Goal: Task Accomplishment & Management: Manage account settings

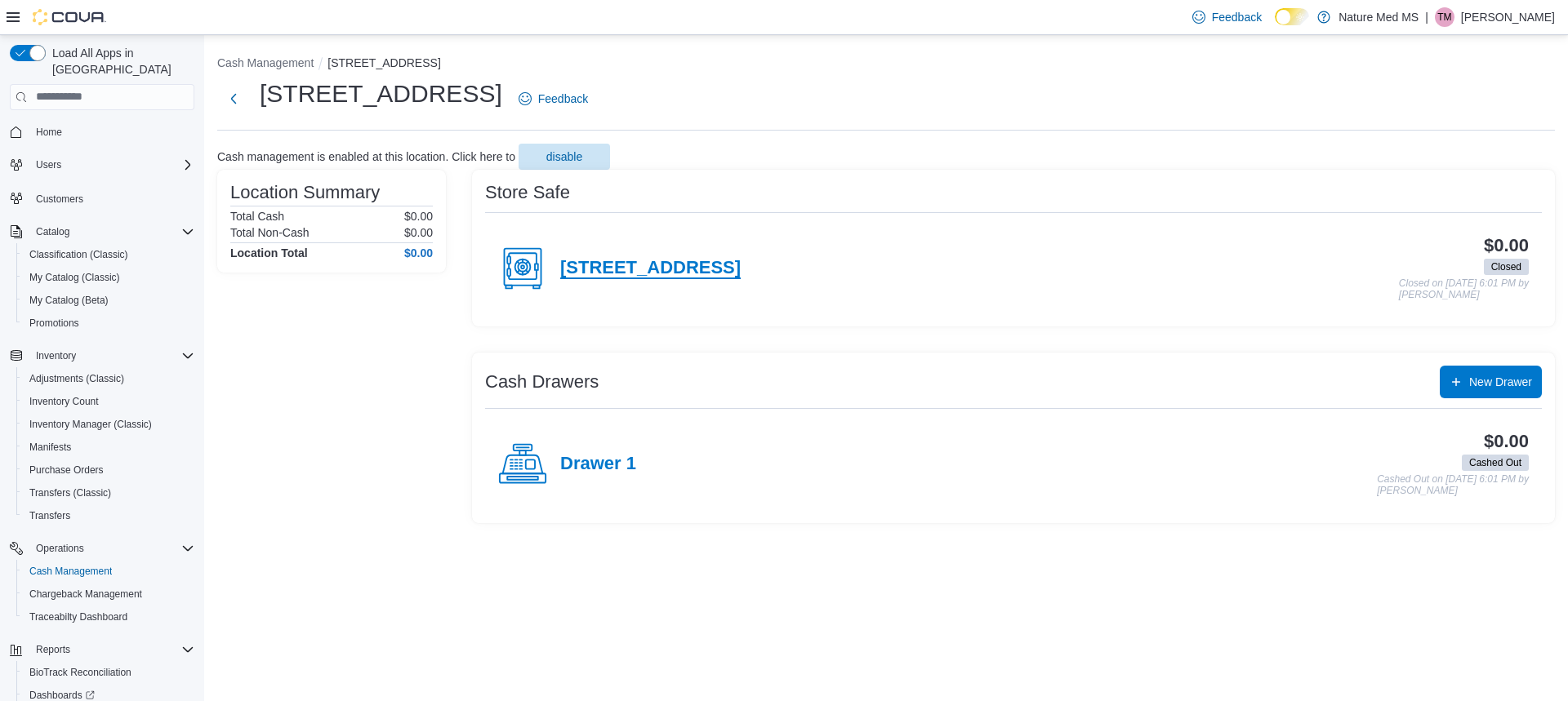
click at [620, 273] on h4 "[STREET_ADDRESS]" at bounding box center [650, 269] width 180 height 22
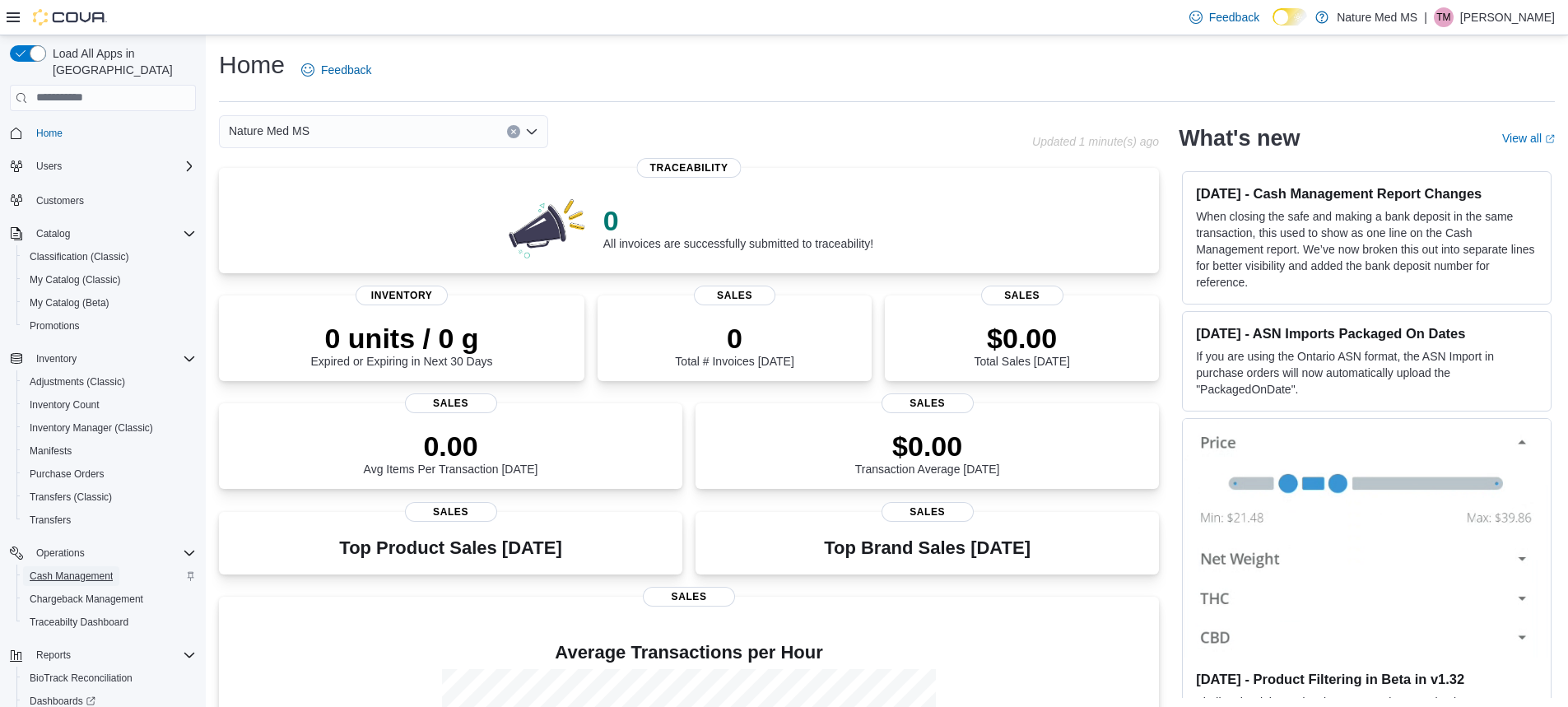
click at [80, 570] on span "Cash Management" at bounding box center [71, 576] width 83 height 14
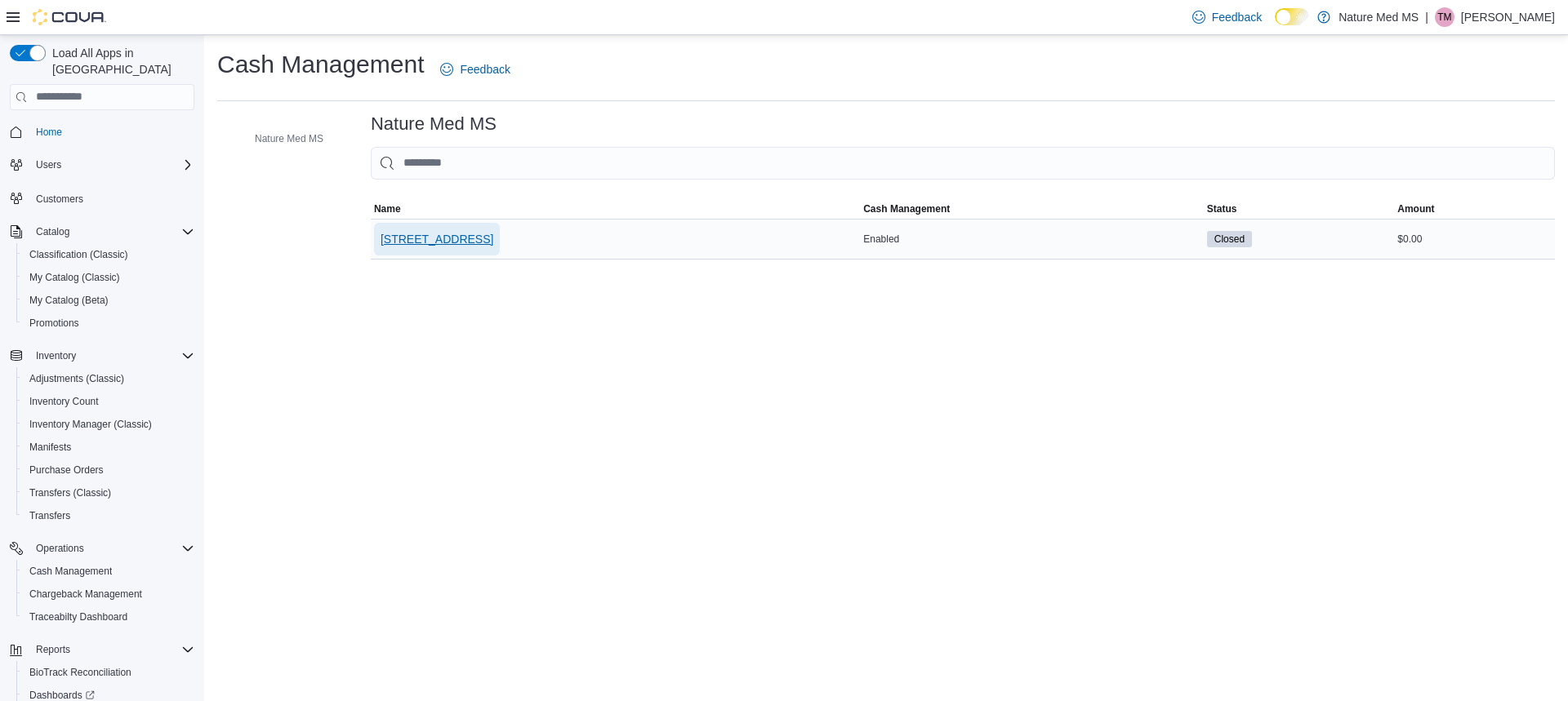
click at [435, 231] on span "[STREET_ADDRESS]" at bounding box center [437, 239] width 113 height 16
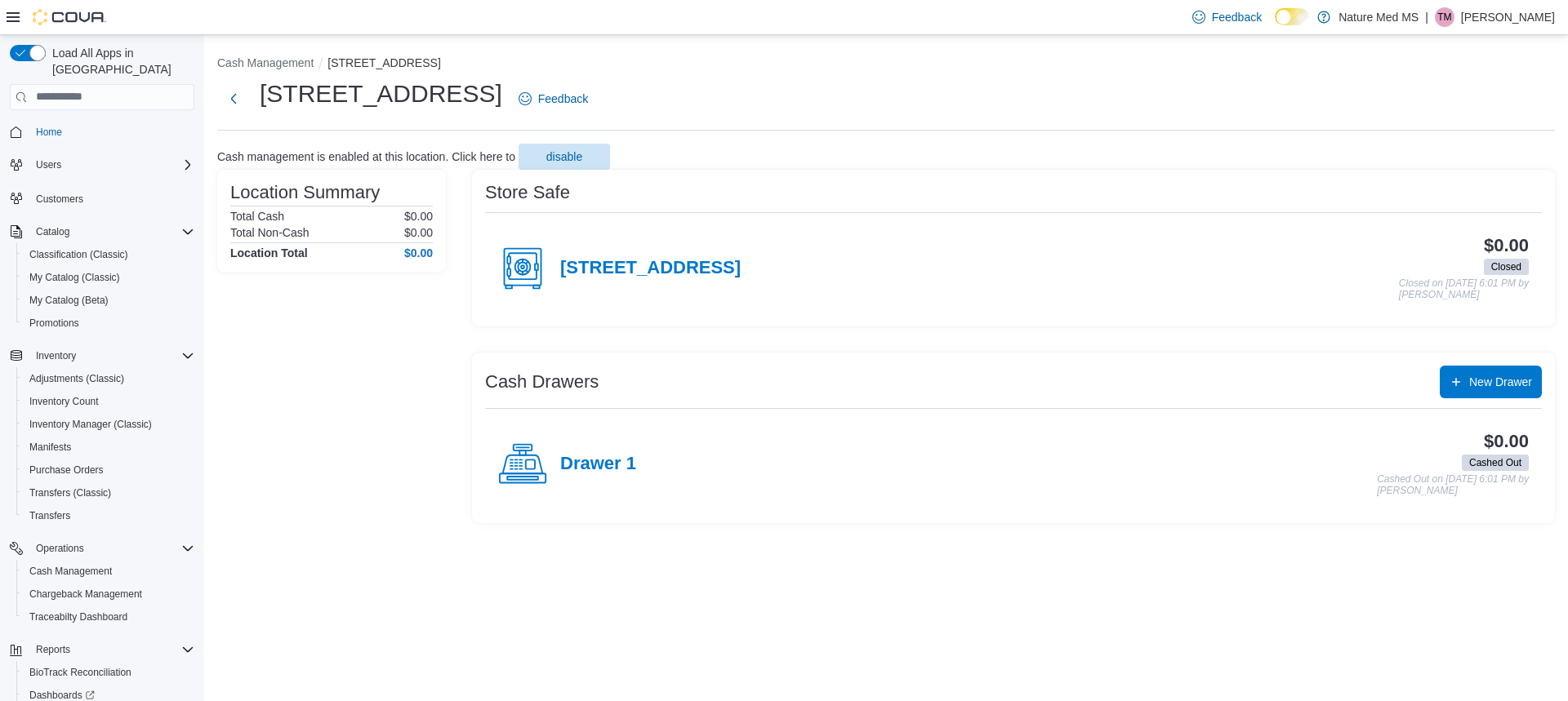
click at [567, 253] on div "[STREET_ADDRESS]" at bounding box center [619, 268] width 242 height 49
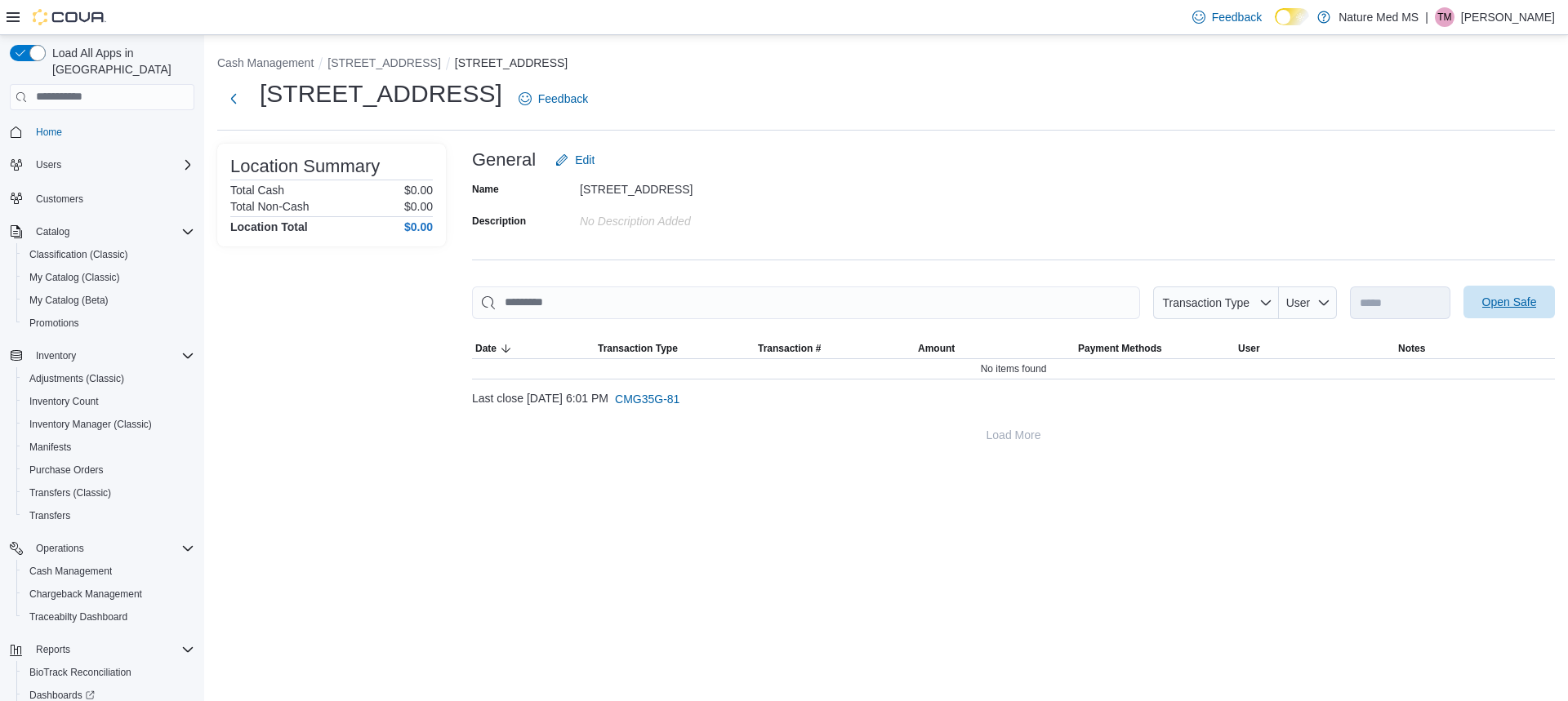
click at [1517, 285] on div "**********" at bounding box center [1013, 297] width 1083 height 307
click at [1524, 307] on span "Open Safe" at bounding box center [1509, 302] width 55 height 16
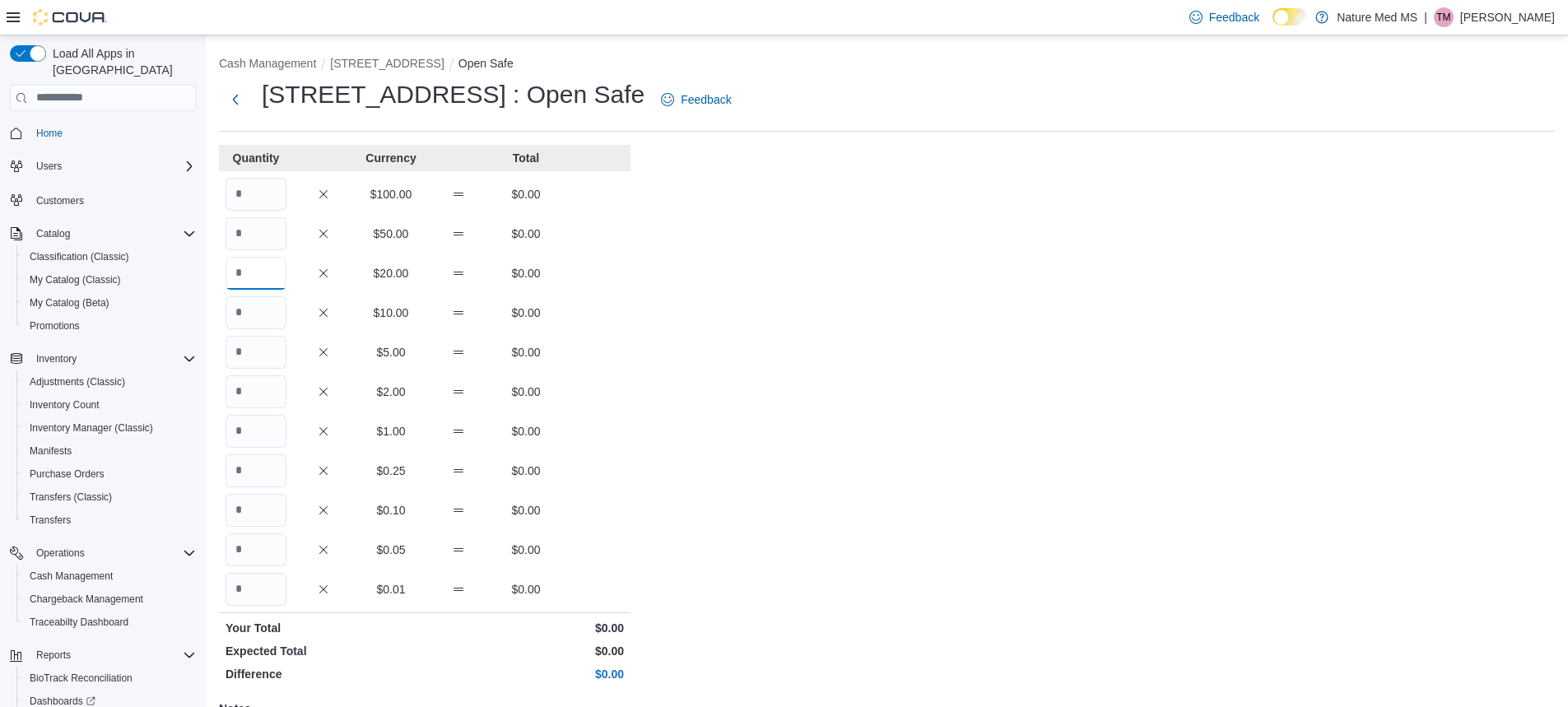
drag, startPoint x: 285, startPoint y: 261, endPoint x: 271, endPoint y: 271, distance: 17.2
click at [273, 270] on input "Quantity" at bounding box center [255, 273] width 61 height 33
type input "*"
click at [280, 317] on input "Quantity" at bounding box center [255, 313] width 61 height 33
type input "*"
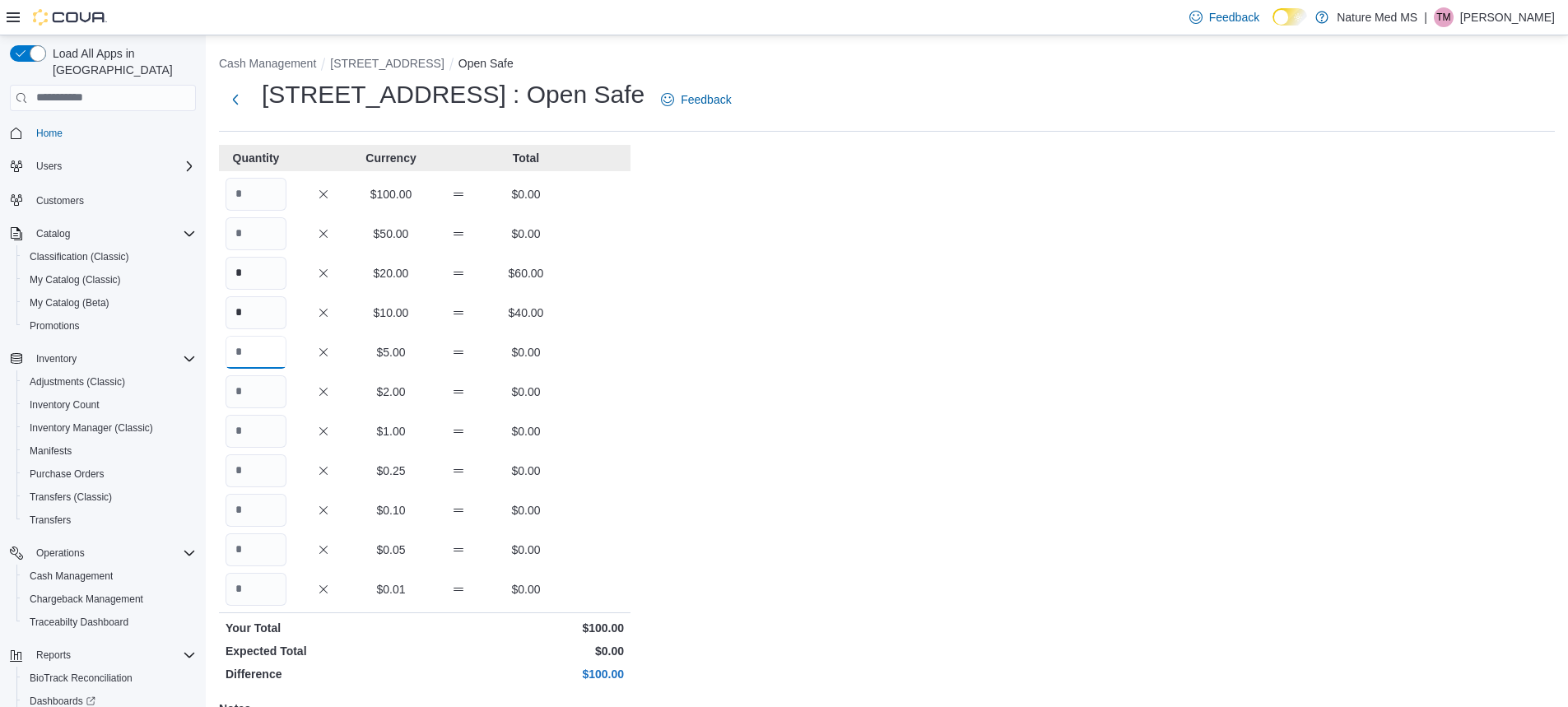
click at [254, 344] on input "Quantity" at bounding box center [255, 352] width 61 height 33
type input "*"
click at [254, 443] on input "Quantity" at bounding box center [255, 431] width 61 height 33
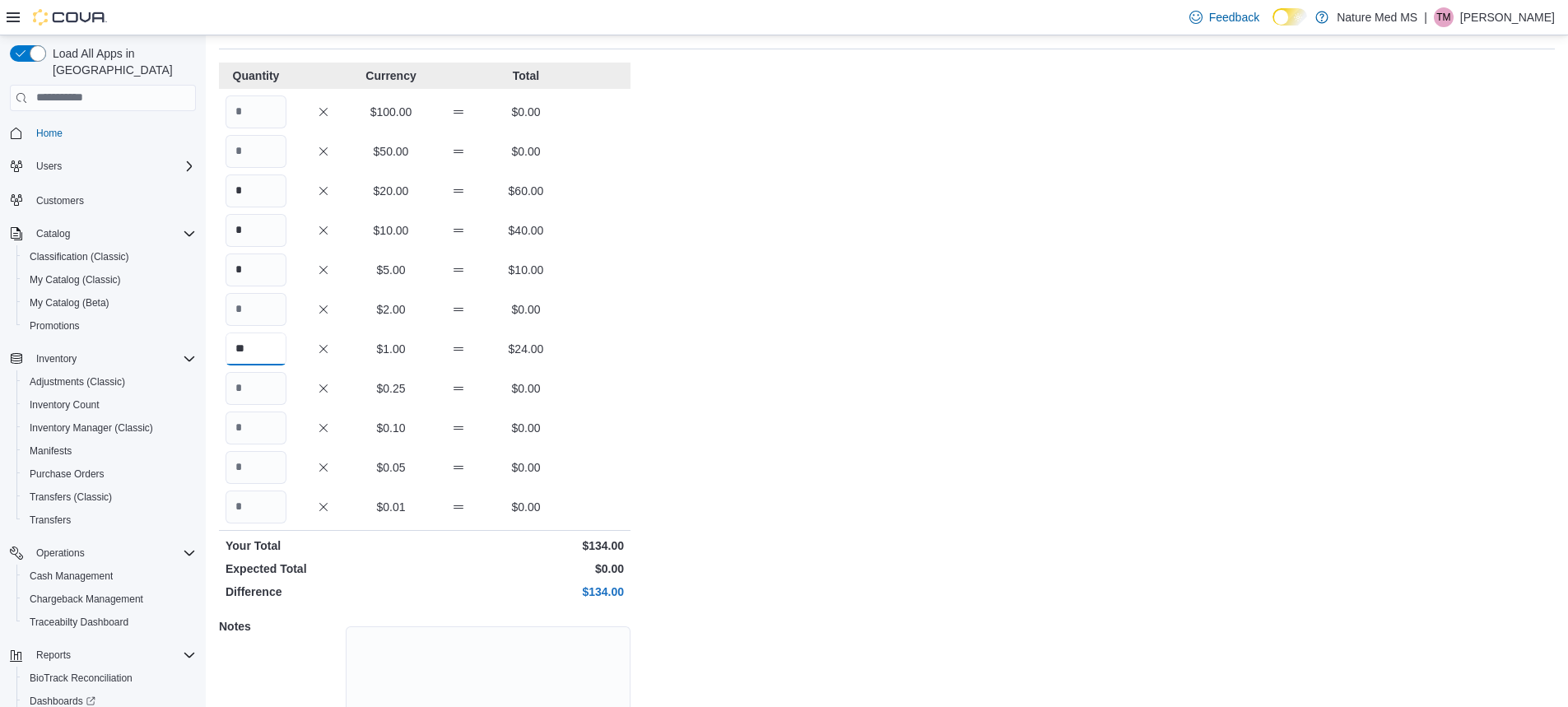
type input "**"
click at [243, 403] on input "Quantity" at bounding box center [255, 388] width 61 height 33
type input "**"
click at [272, 473] on input "Quantity" at bounding box center [255, 467] width 61 height 33
type input "**"
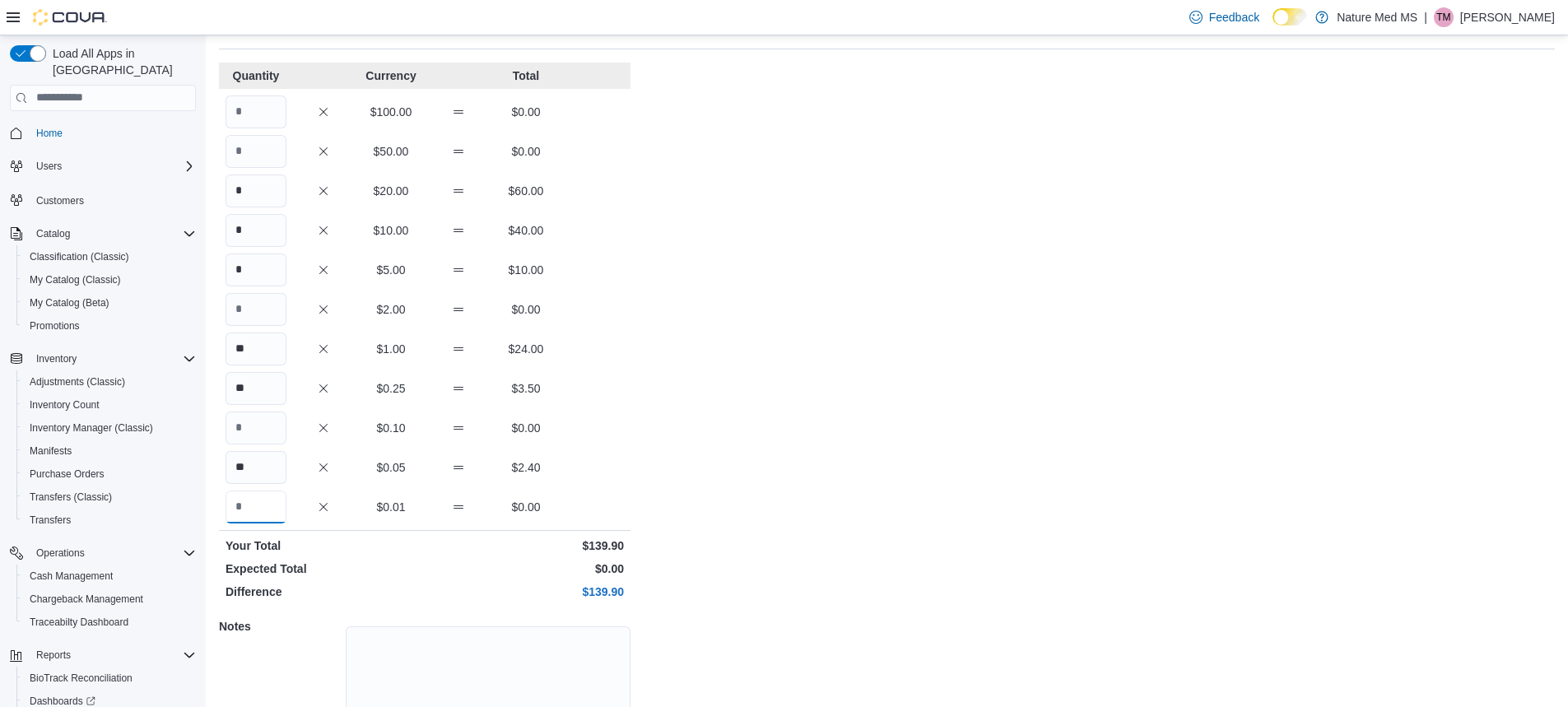
click at [236, 515] on input "Quantity" at bounding box center [255, 507] width 61 height 33
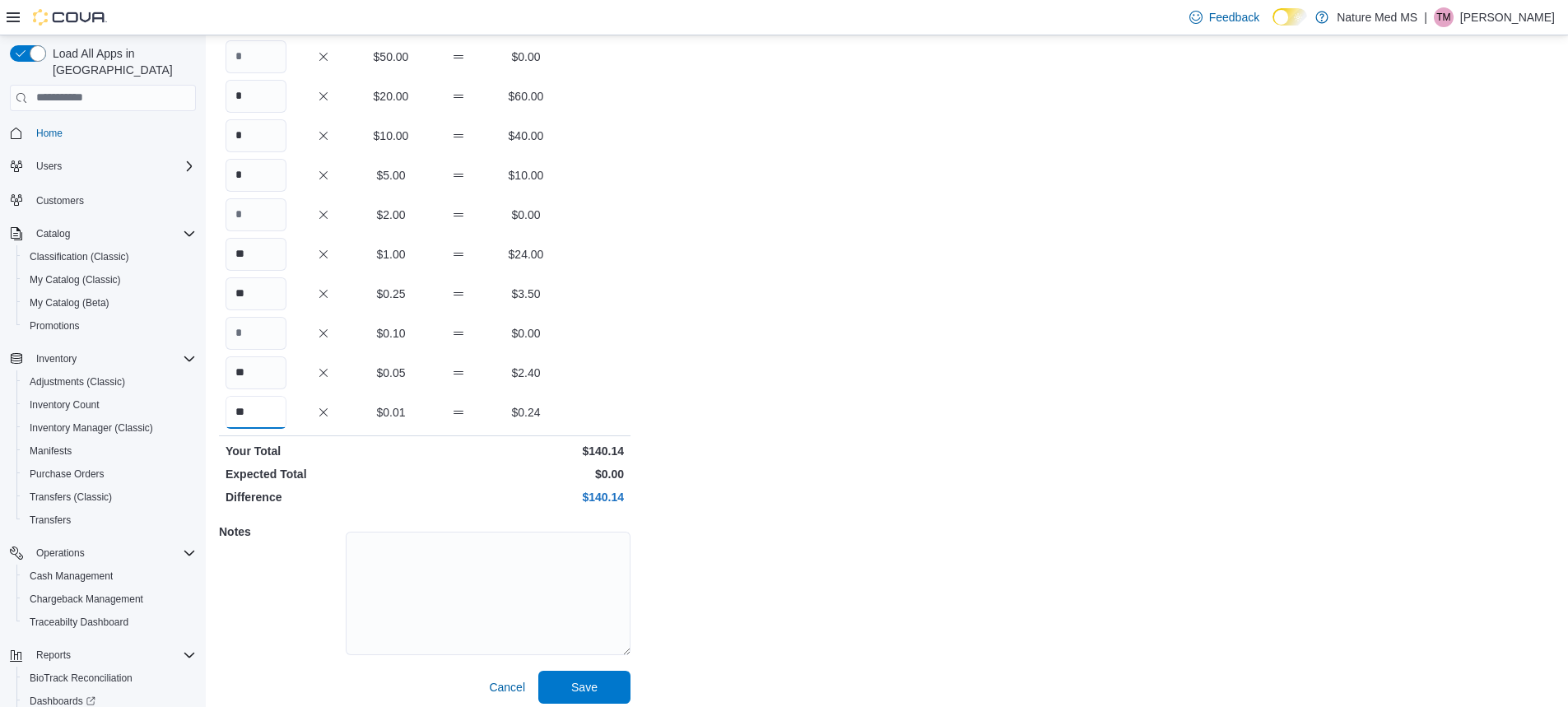
scroll to position [187, 0]
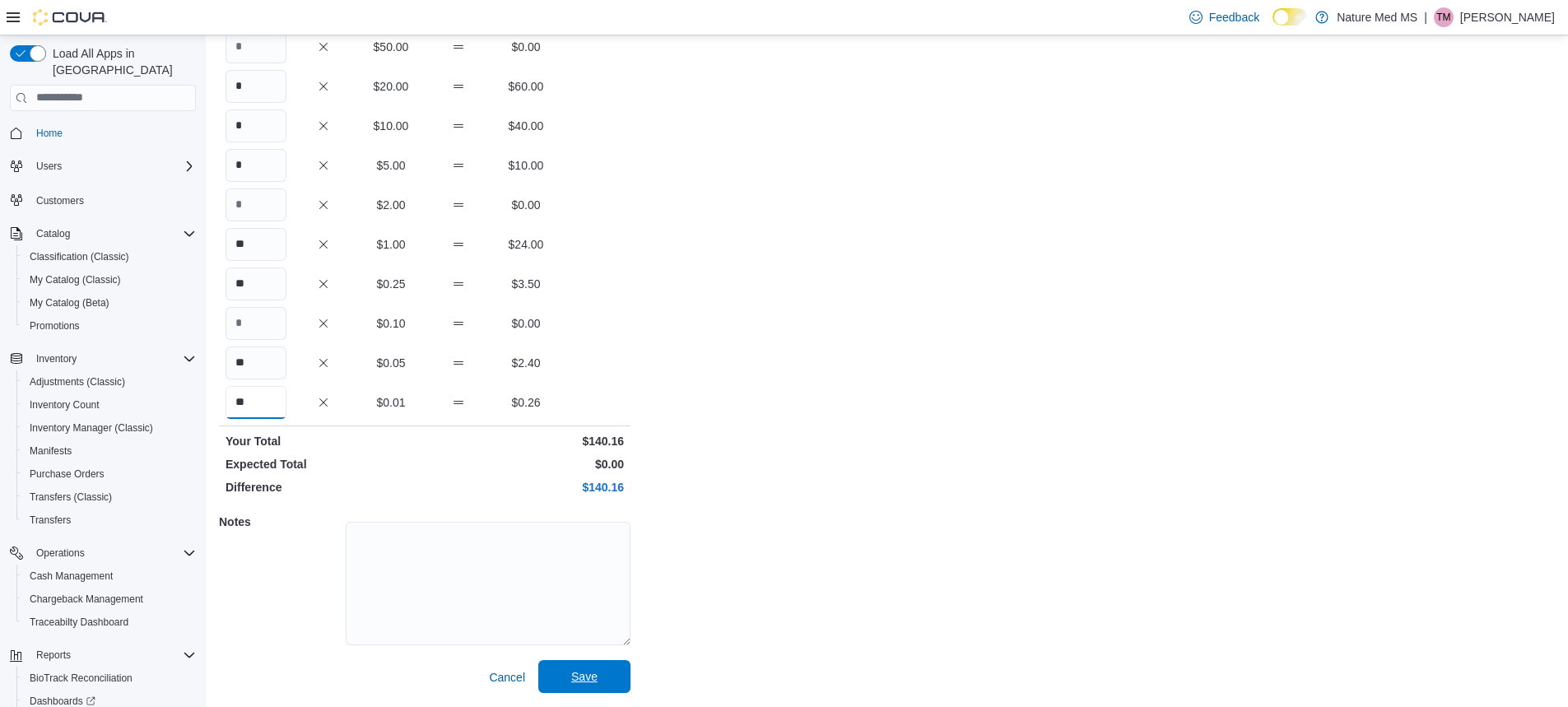
type input "**"
click at [602, 689] on span "Save" at bounding box center [584, 676] width 72 height 33
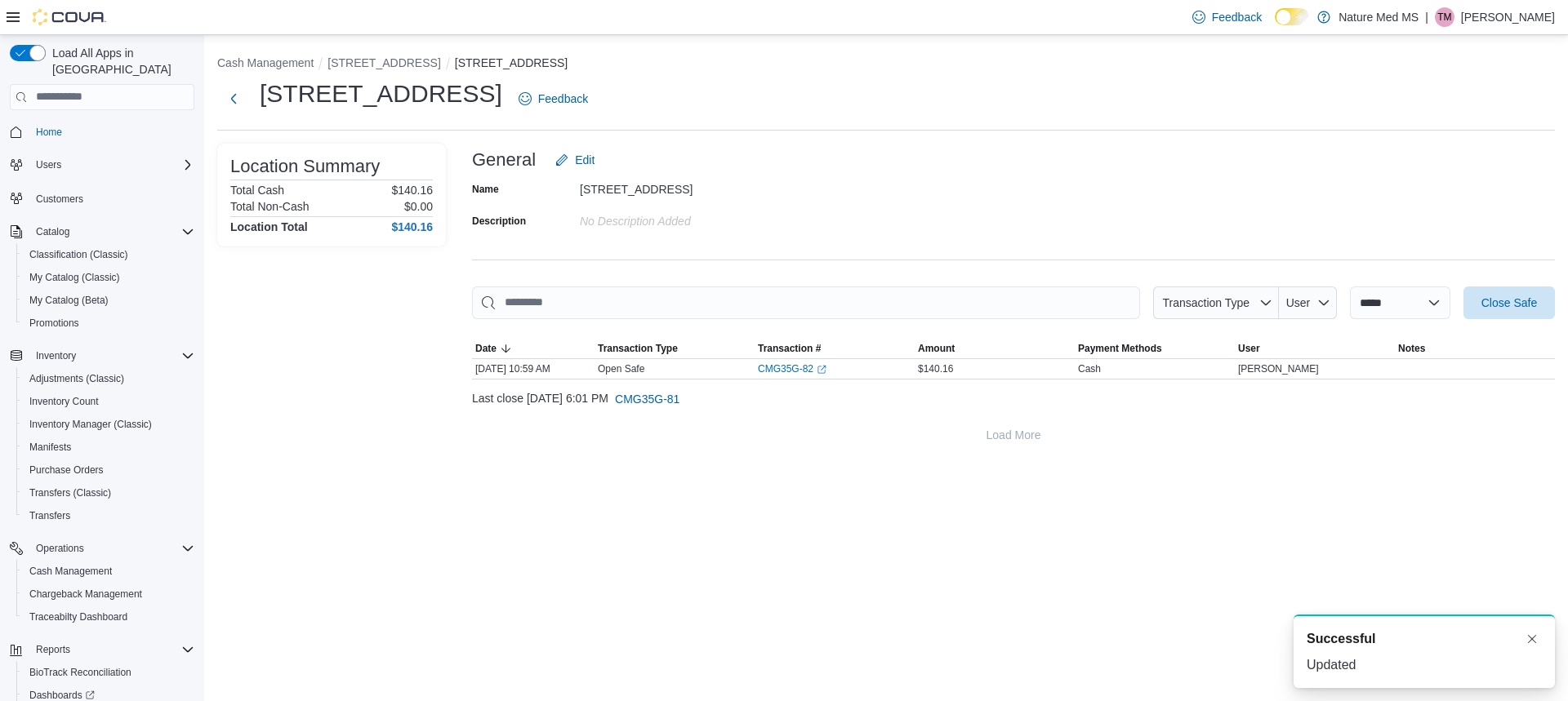
click at [841, 502] on div "**********" at bounding box center [886, 368] width 1363 height 666
click at [239, 96] on button "Next" at bounding box center [233, 98] width 32 height 32
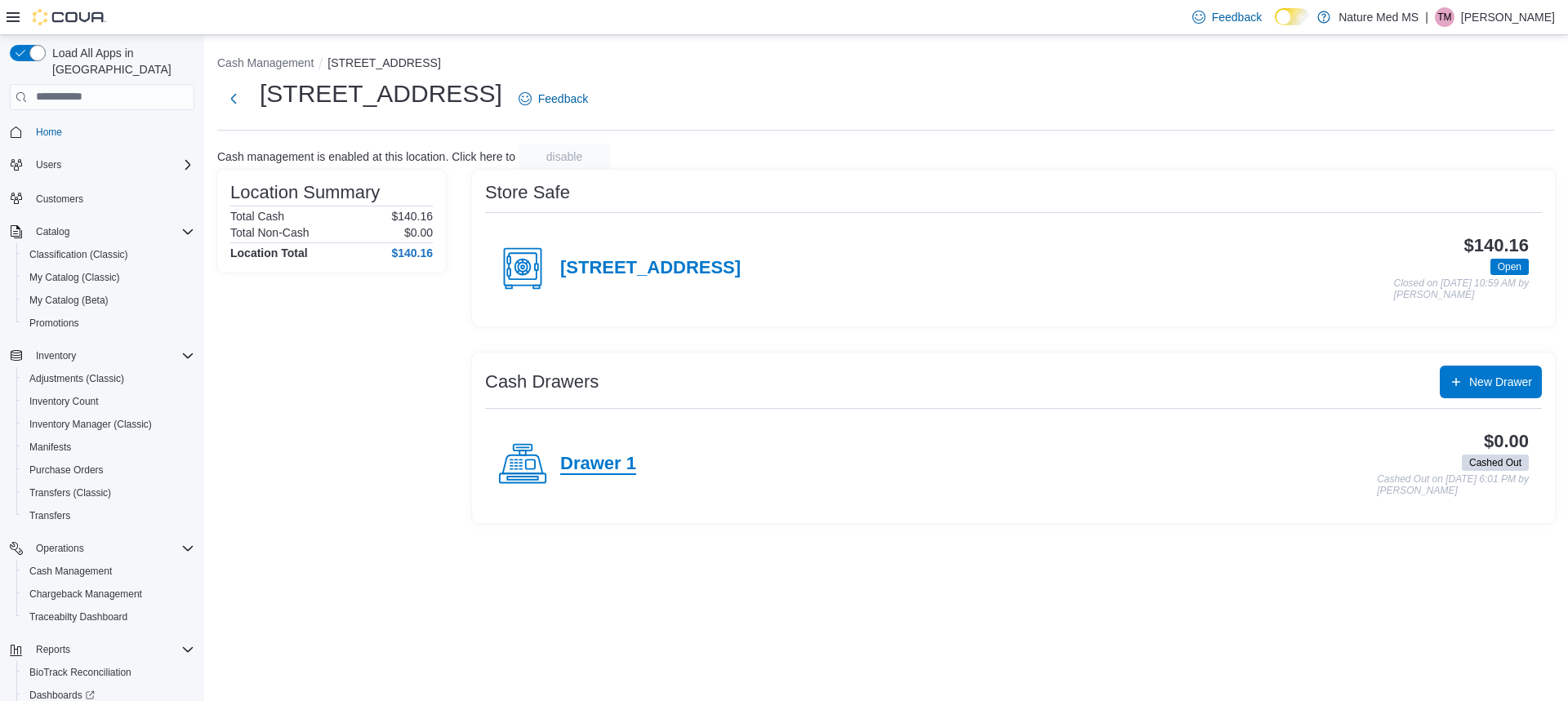
click at [617, 454] on h4 "Drawer 1" at bounding box center [598, 464] width 76 height 22
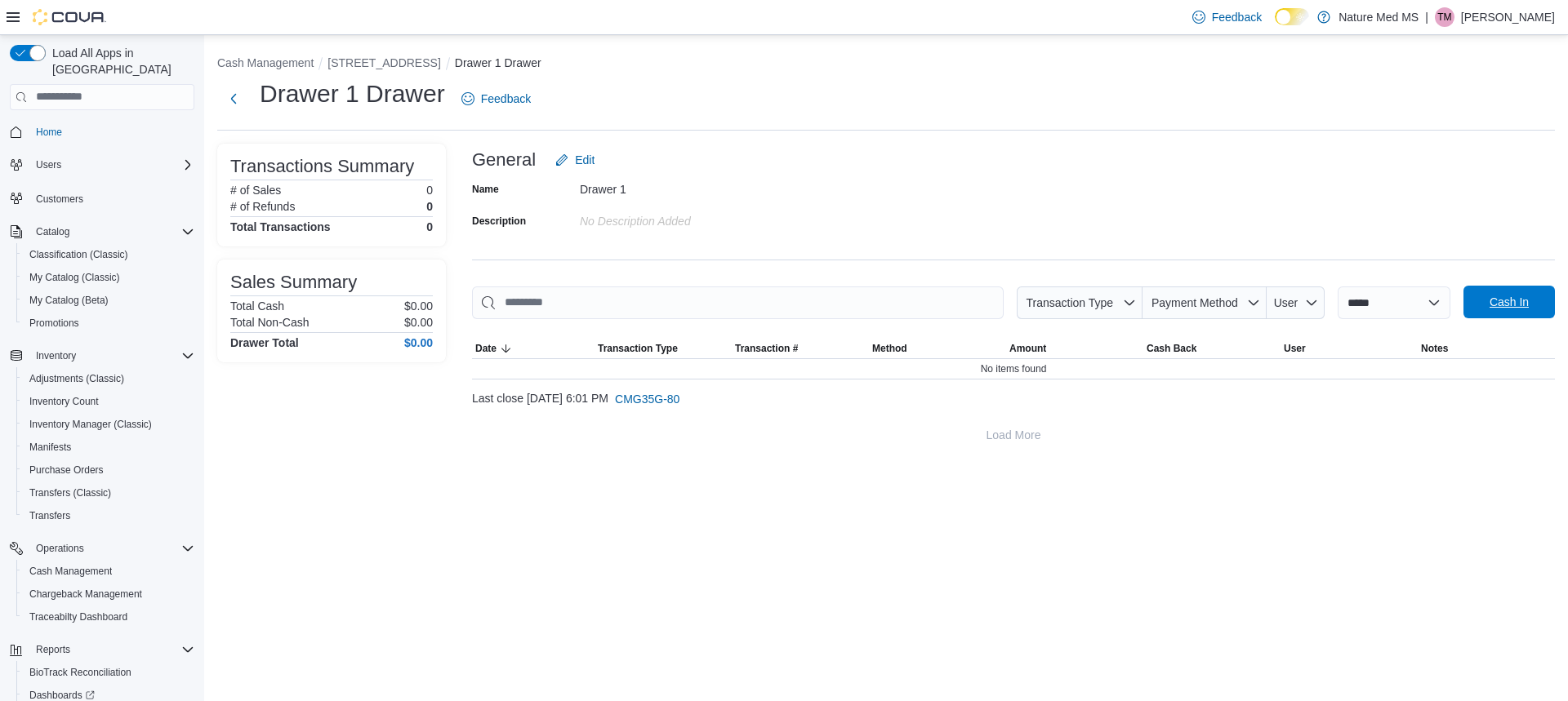
click at [1506, 300] on span "Cash In" at bounding box center [1510, 302] width 39 height 16
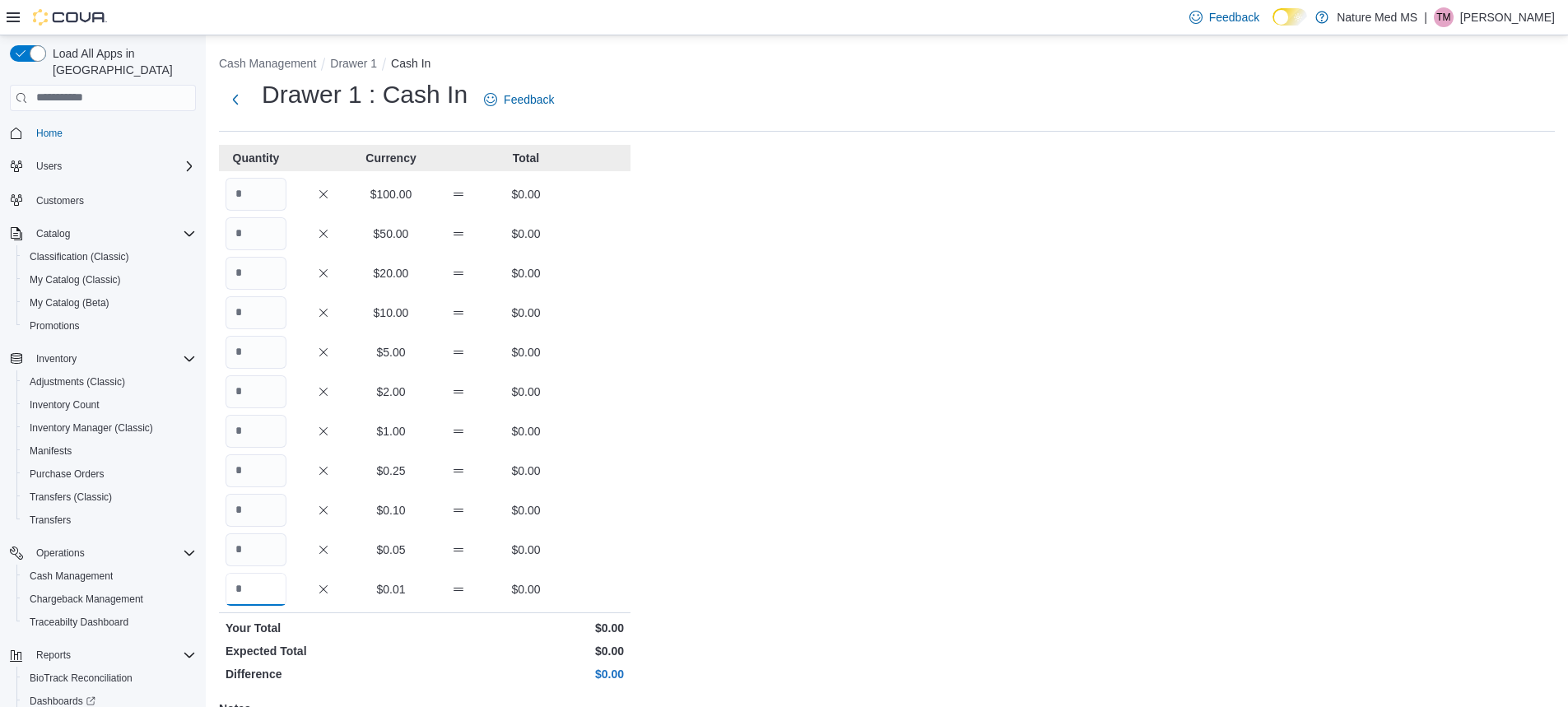
click at [264, 598] on input "Quantity" at bounding box center [255, 589] width 61 height 33
type input "**"
click at [258, 543] on input "Quantity" at bounding box center [255, 550] width 61 height 33
type input "**"
click at [268, 482] on input "Quantity" at bounding box center [255, 471] width 61 height 33
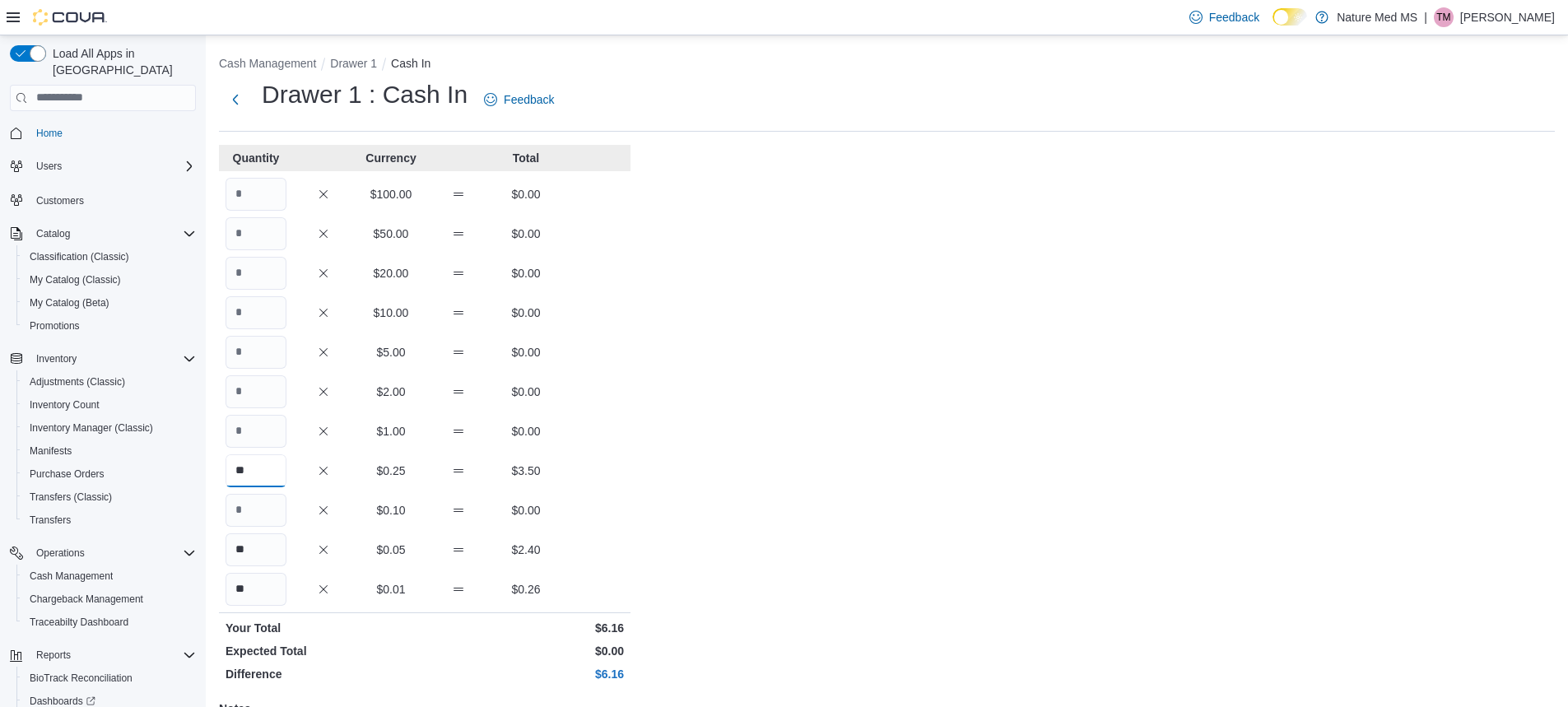
type input "**"
click at [260, 433] on input "Quantity" at bounding box center [255, 431] width 61 height 33
type input "**"
click at [267, 357] on input "Quantity" at bounding box center [255, 352] width 61 height 33
type input "*"
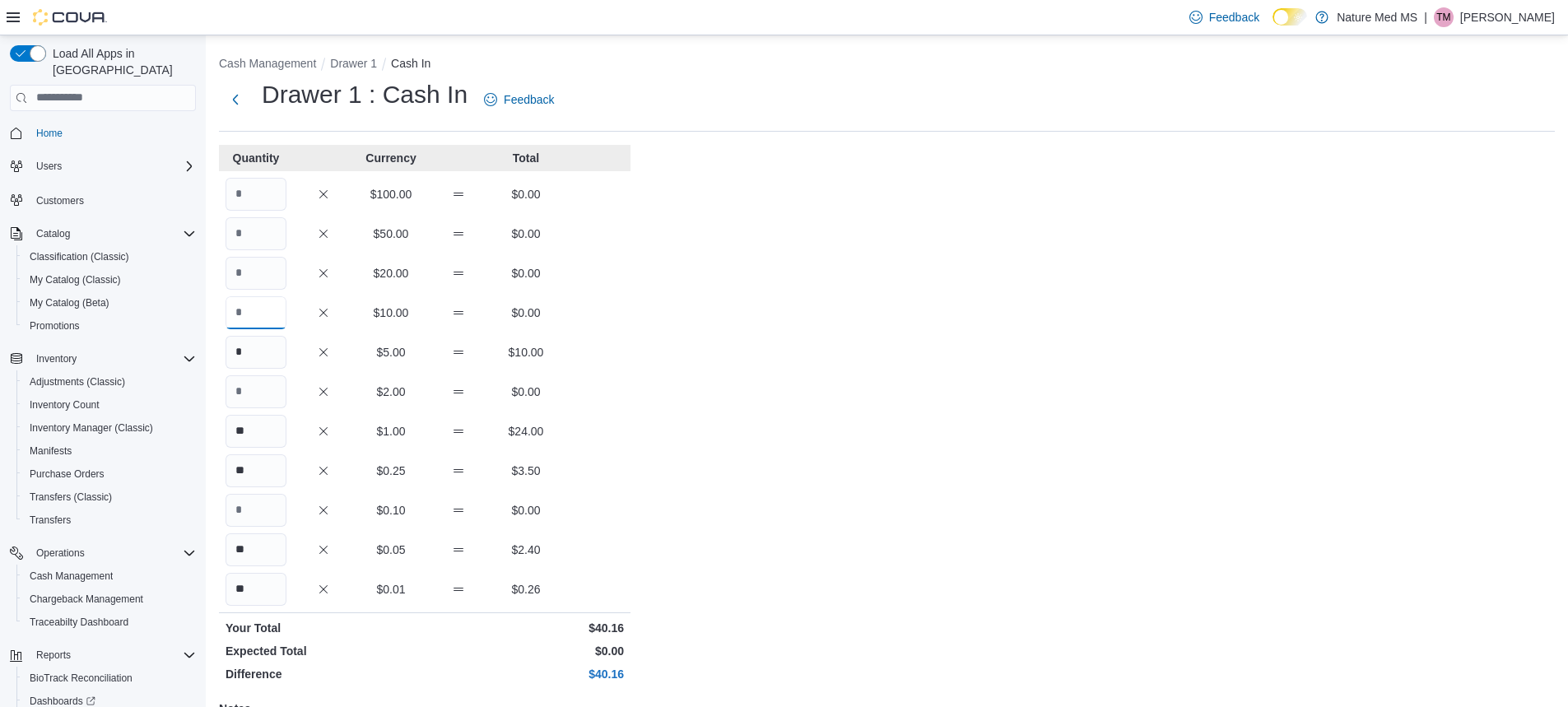
click at [262, 314] on input "Quantity" at bounding box center [255, 313] width 61 height 33
type input "*"
click at [262, 273] on input "Quantity" at bounding box center [255, 273] width 61 height 33
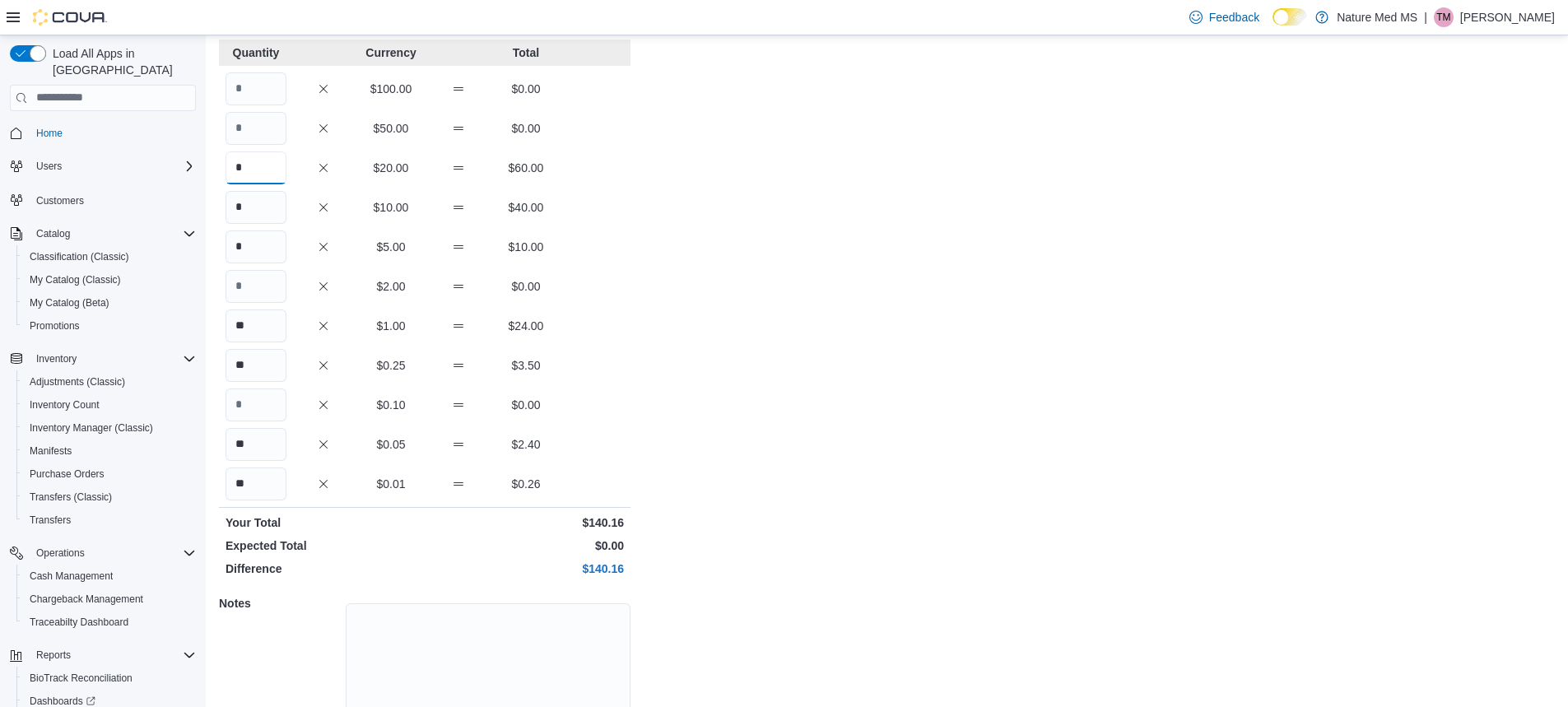
scroll to position [187, 0]
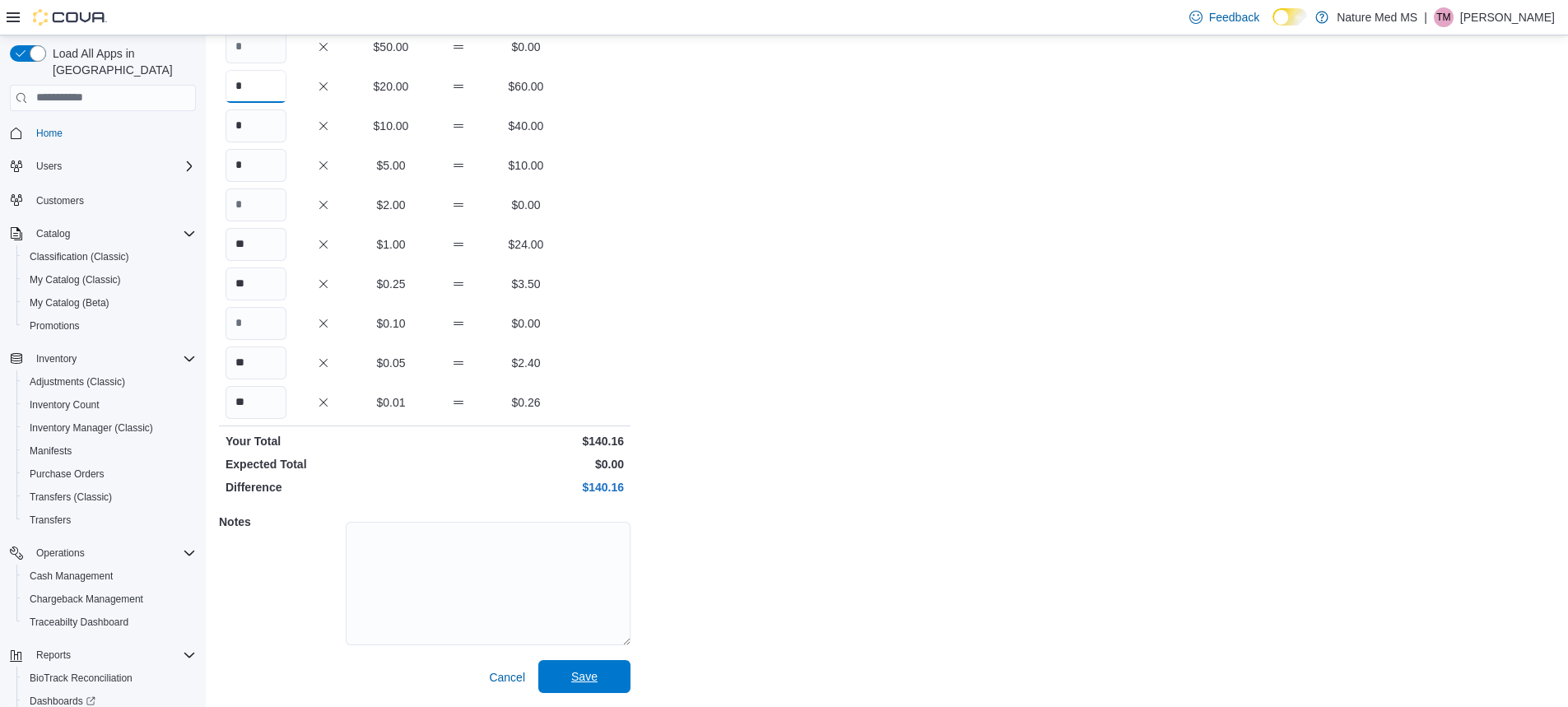
type input "*"
click at [581, 688] on span "Save" at bounding box center [584, 676] width 72 height 33
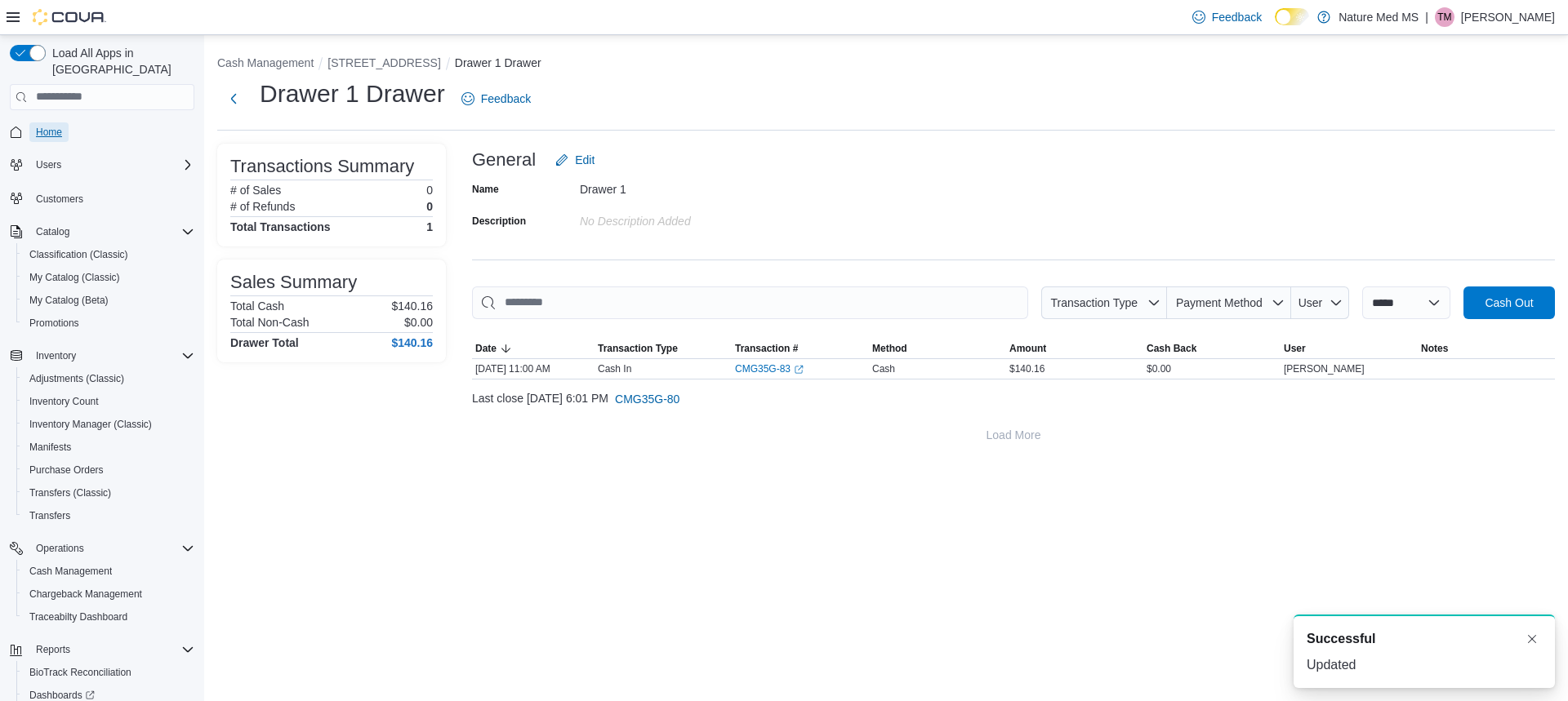
click at [58, 125] on span "Home" at bounding box center [48, 133] width 26 height 20
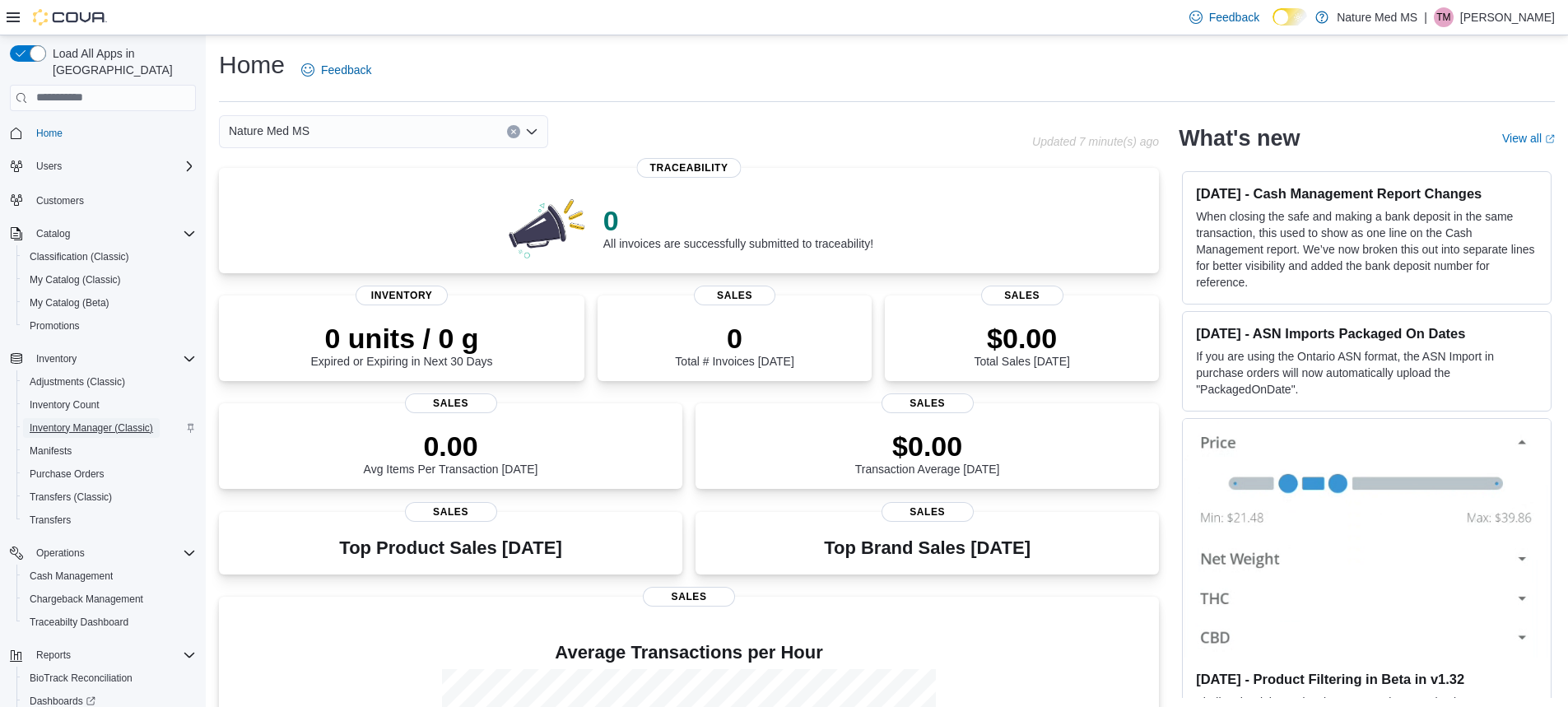
click at [91, 421] on span "Inventory Manager (Classic)" at bounding box center [91, 428] width 124 height 14
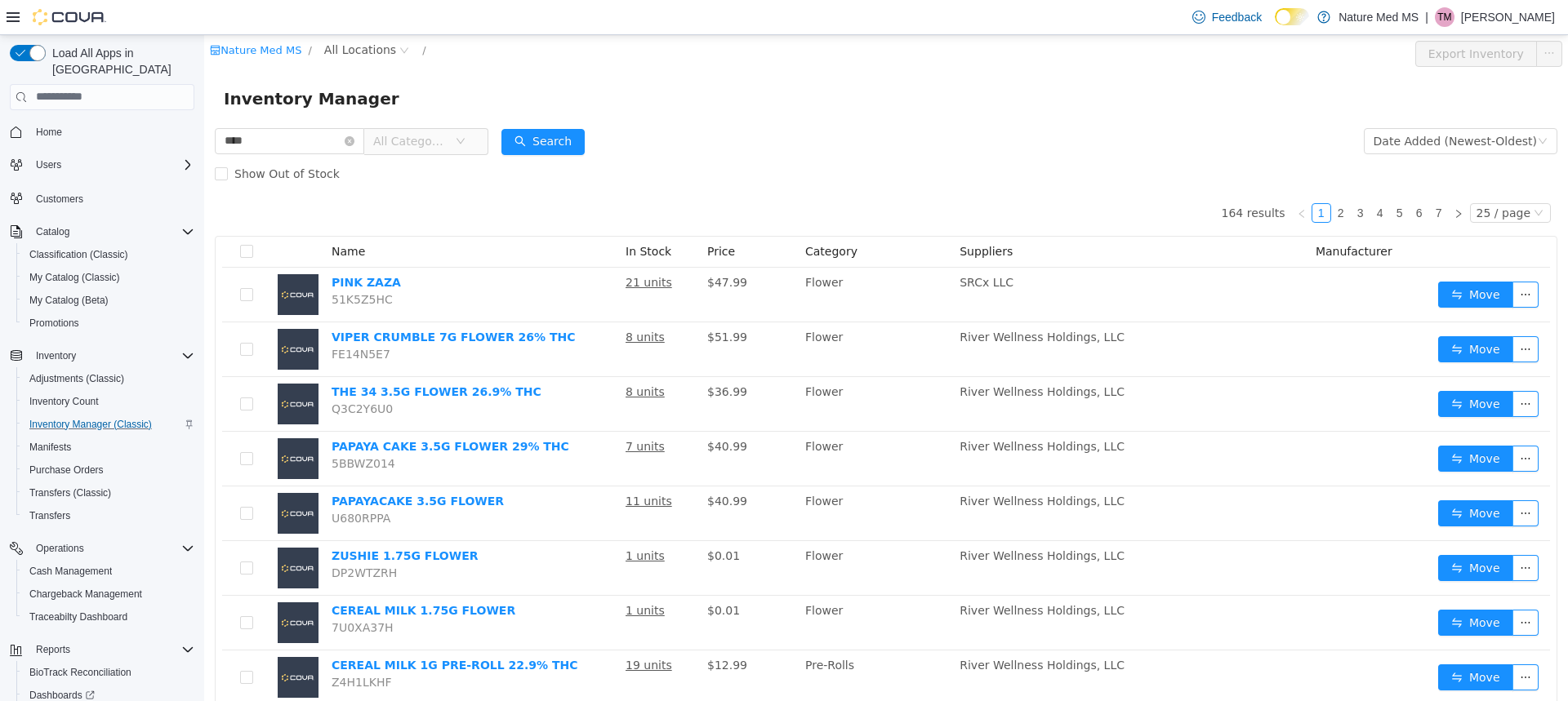
type input "****"
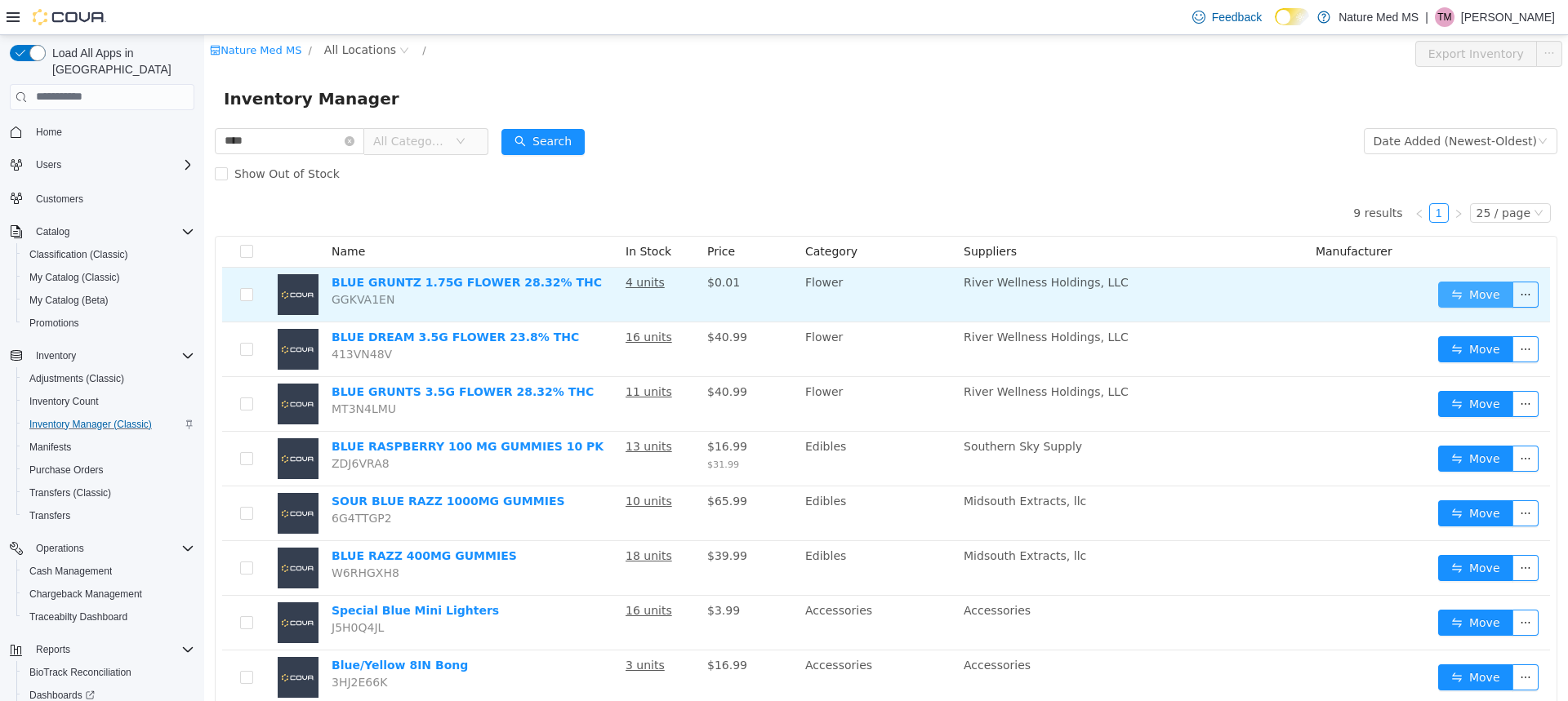
click at [1456, 286] on button "Move" at bounding box center [1476, 293] width 75 height 26
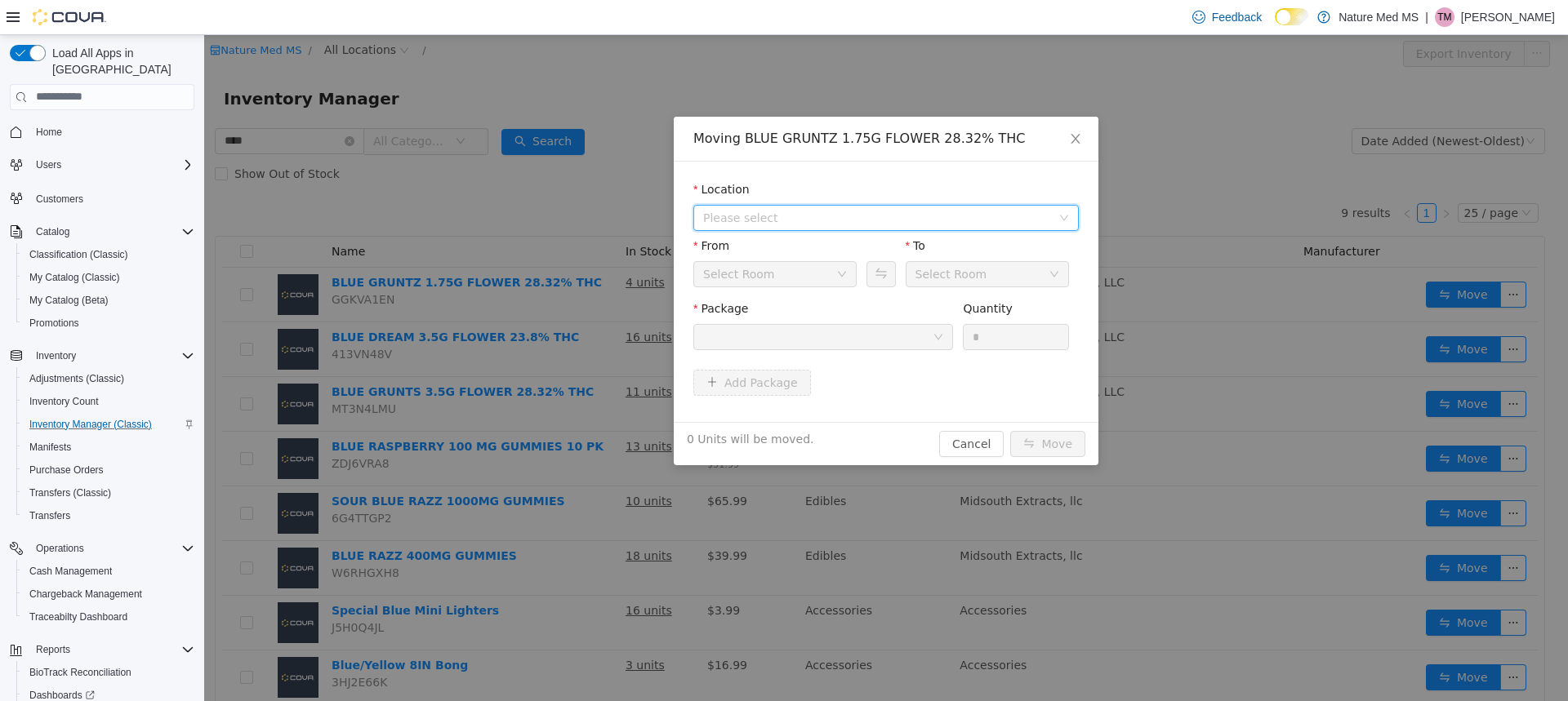
click at [776, 221] on span "Please select" at bounding box center [877, 217] width 348 height 16
click at [736, 269] on span "[STREET_ADDRESS]" at bounding box center [791, 275] width 114 height 13
click at [749, 278] on div "Sales Floor" at bounding box center [735, 273] width 63 height 24
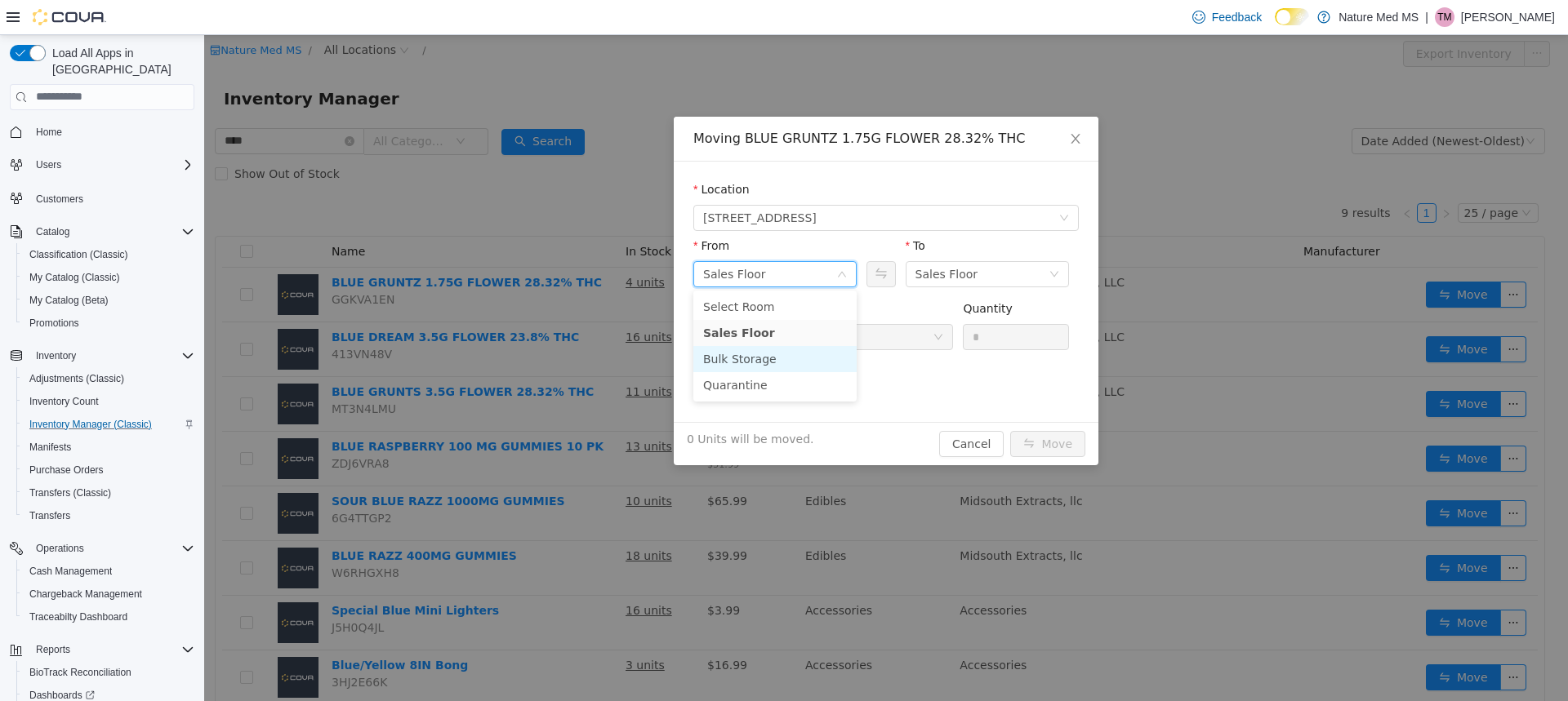
click at [750, 354] on li "Bulk Storage" at bounding box center [775, 358] width 163 height 26
click at [799, 342] on div at bounding box center [818, 335] width 230 height 24
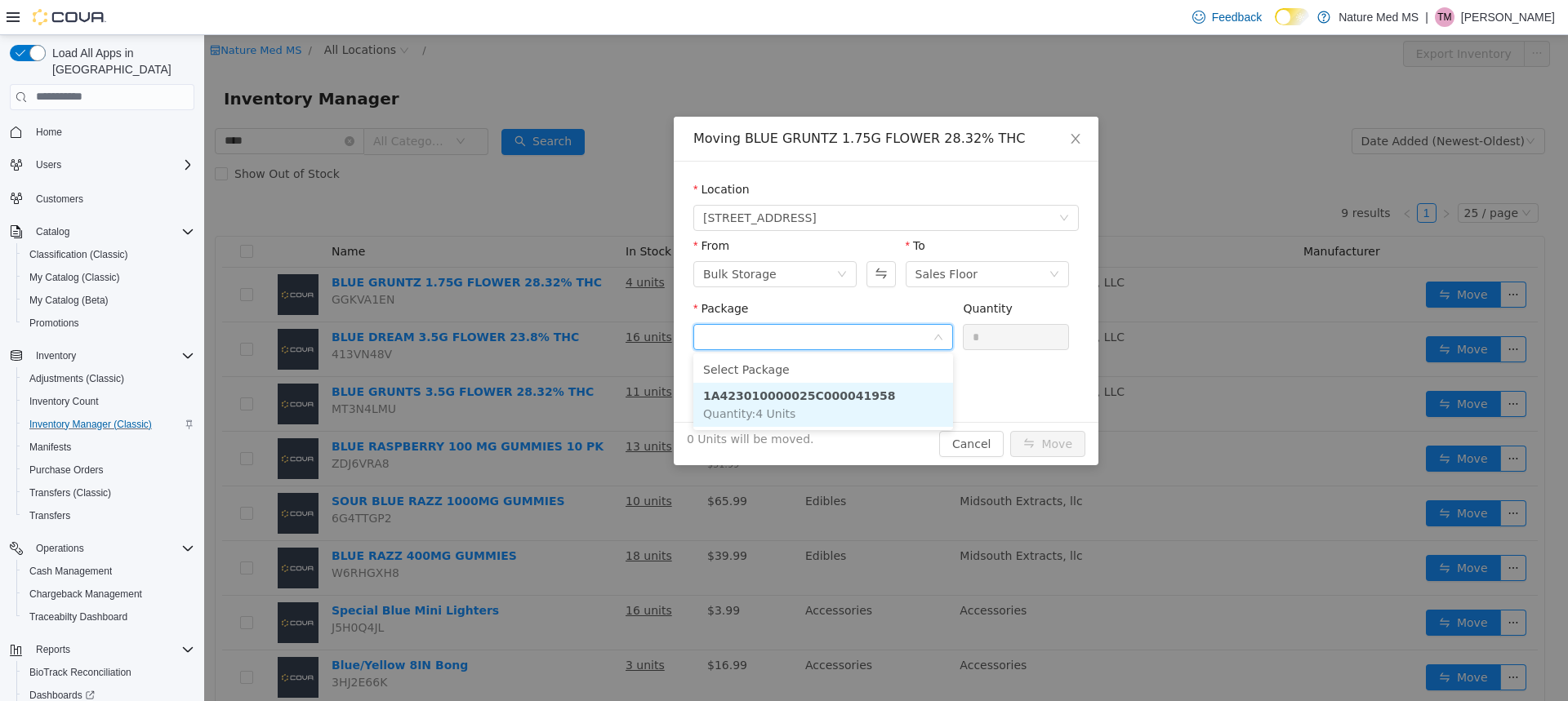
click at [782, 394] on strong "1A423010000025C000041958" at bounding box center [799, 394] width 192 height 13
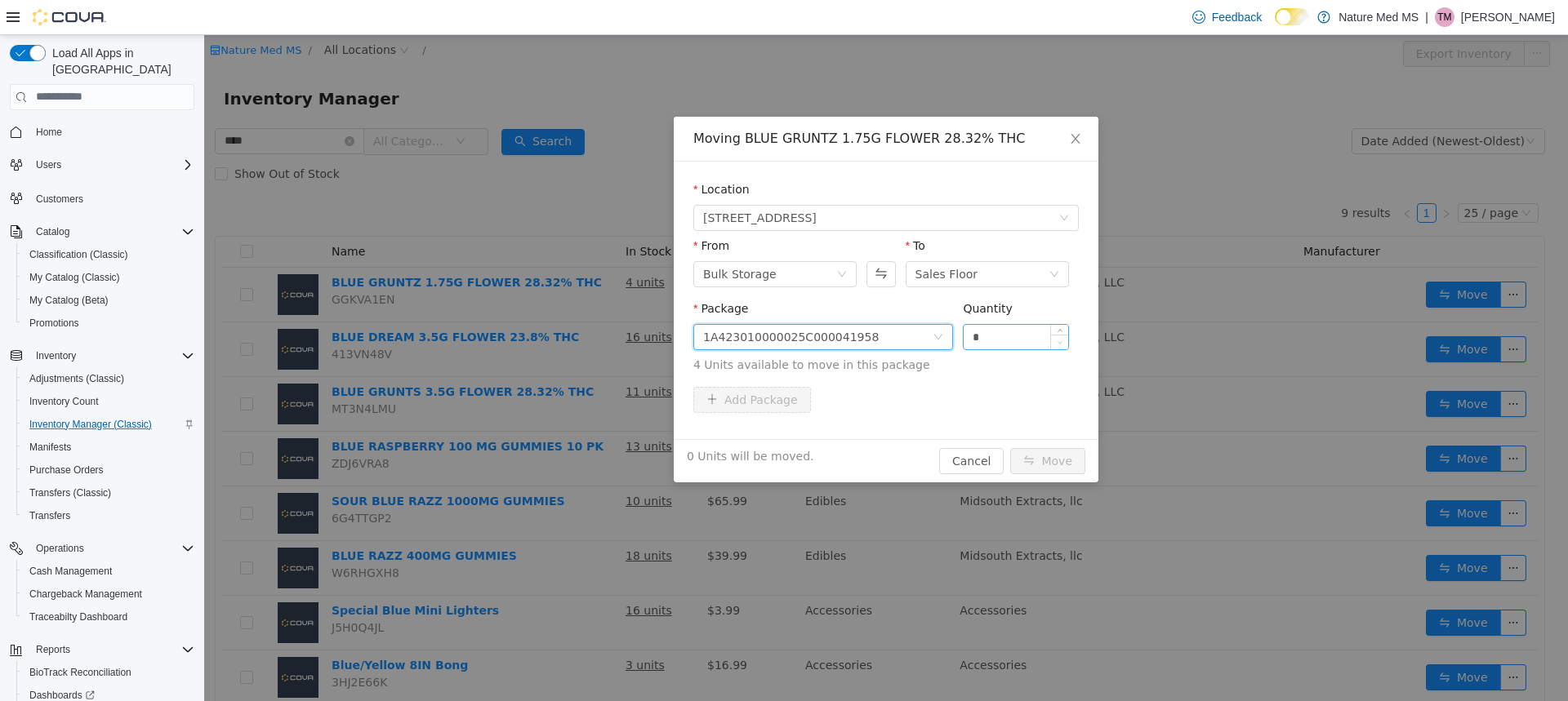
click at [1062, 334] on span "Decrease Value" at bounding box center [1059, 341] width 17 height 14
click at [1058, 330] on icon "icon: up" at bounding box center [1059, 333] width 5 height 5
type input "*"
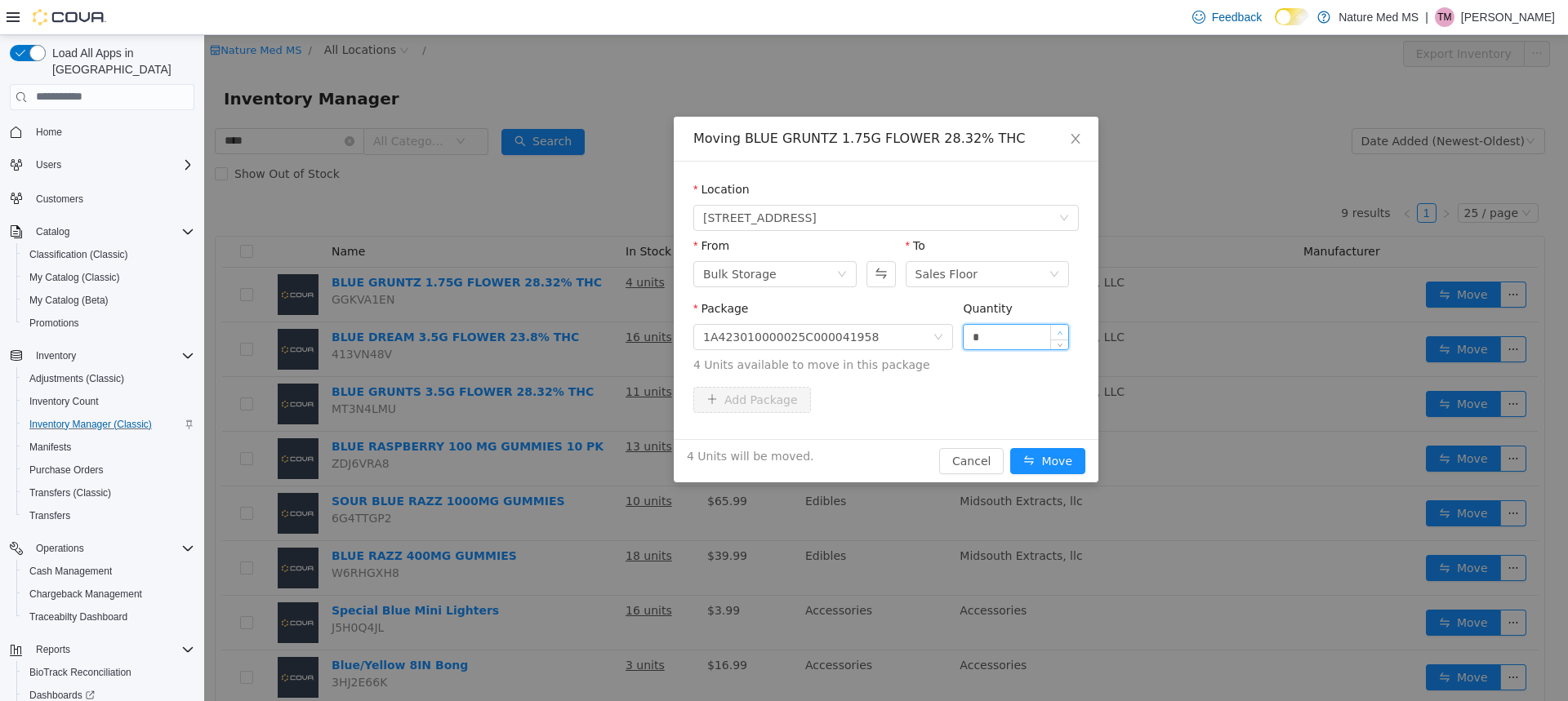
click at [1058, 330] on icon "icon: up" at bounding box center [1059, 333] width 5 height 5
click at [1043, 457] on button "Move" at bounding box center [1048, 460] width 75 height 26
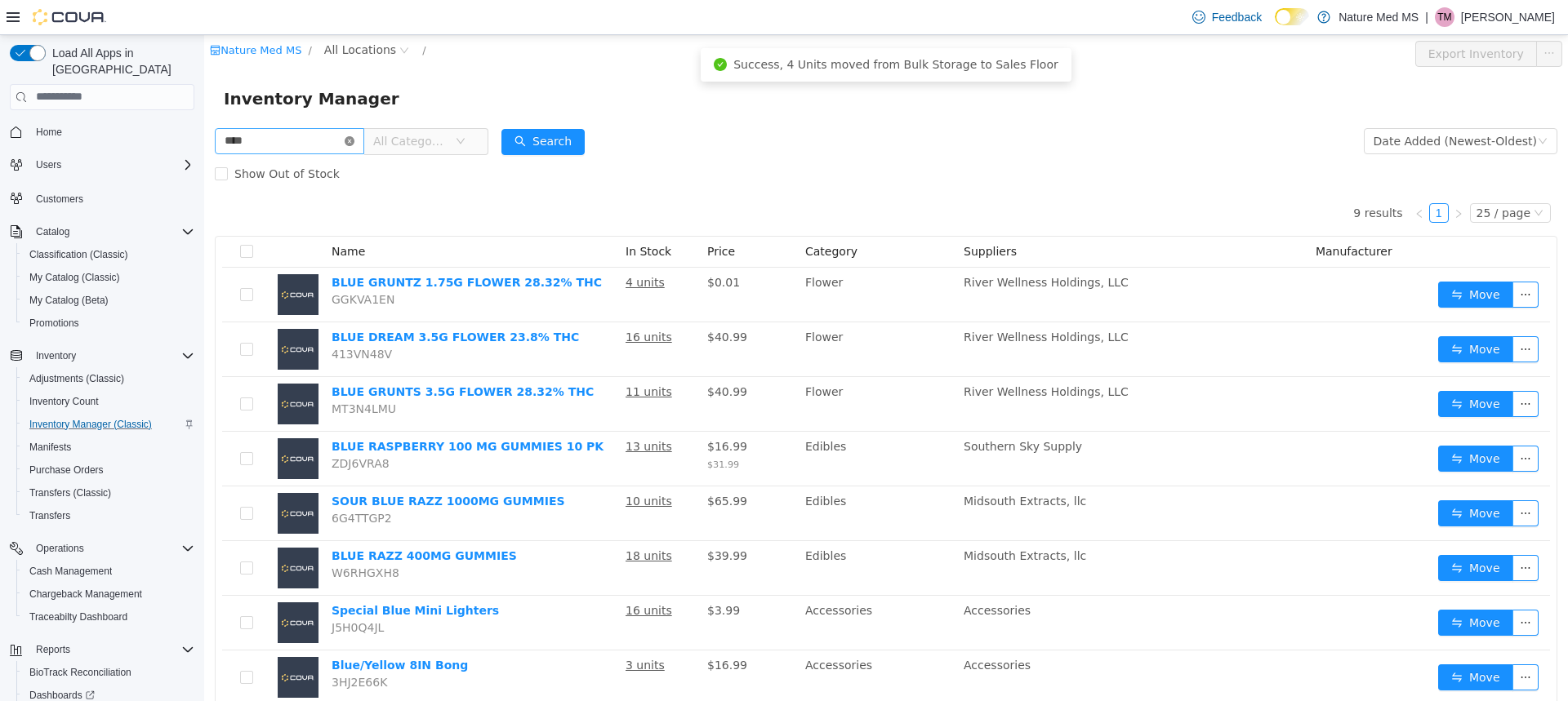
click at [354, 140] on icon "icon: close-circle" at bounding box center [349, 140] width 10 height 10
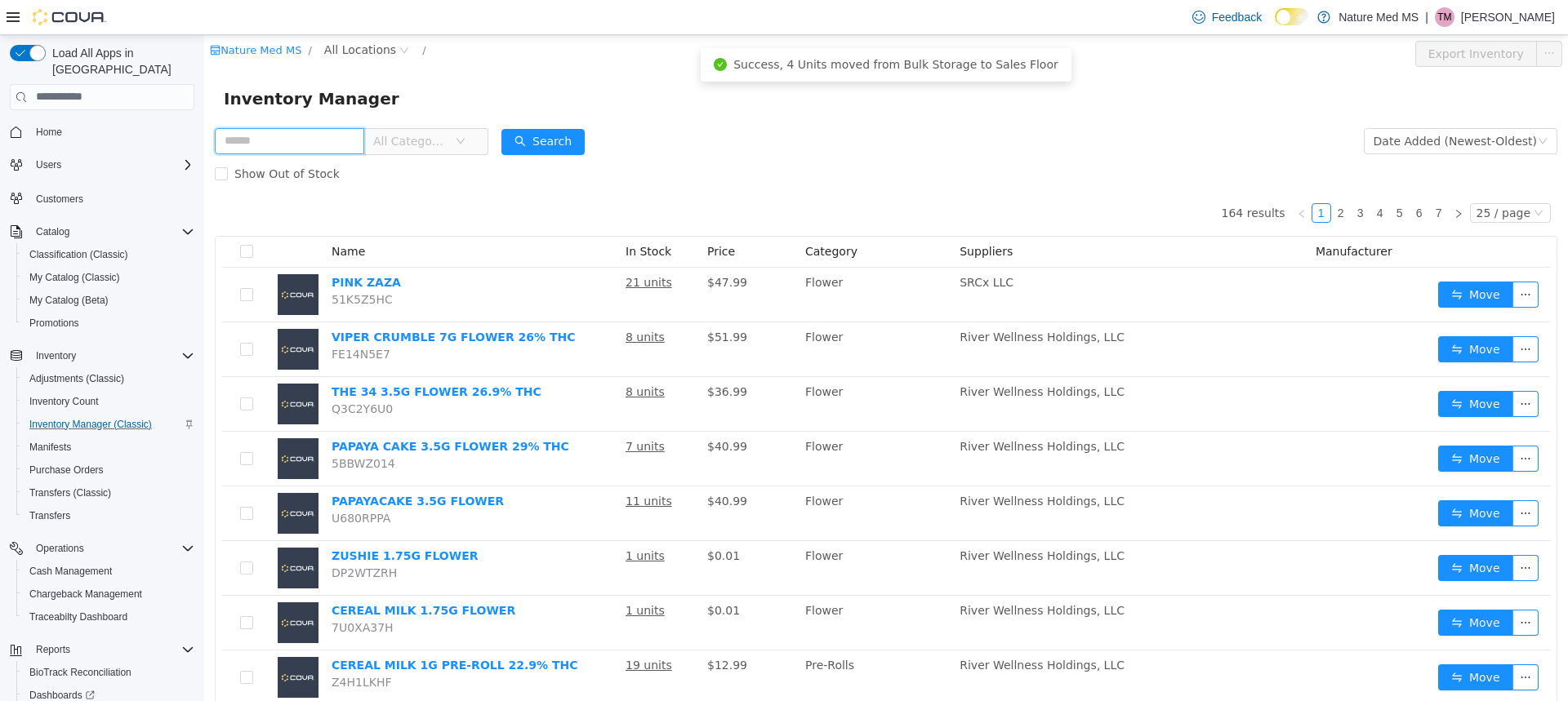
click at [327, 146] on input "text" at bounding box center [289, 140] width 150 height 26
type input "****"
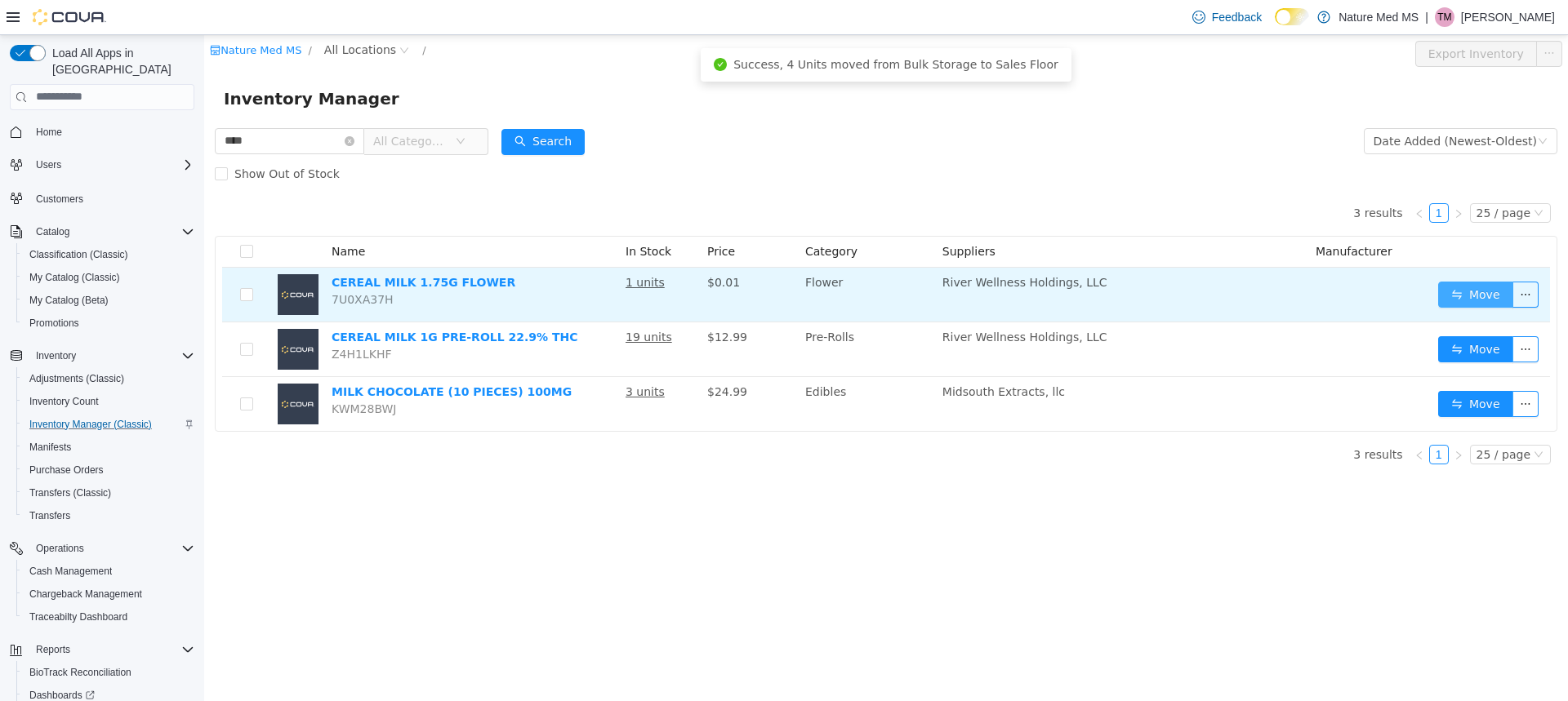
click at [1492, 294] on button "Move" at bounding box center [1476, 293] width 75 height 26
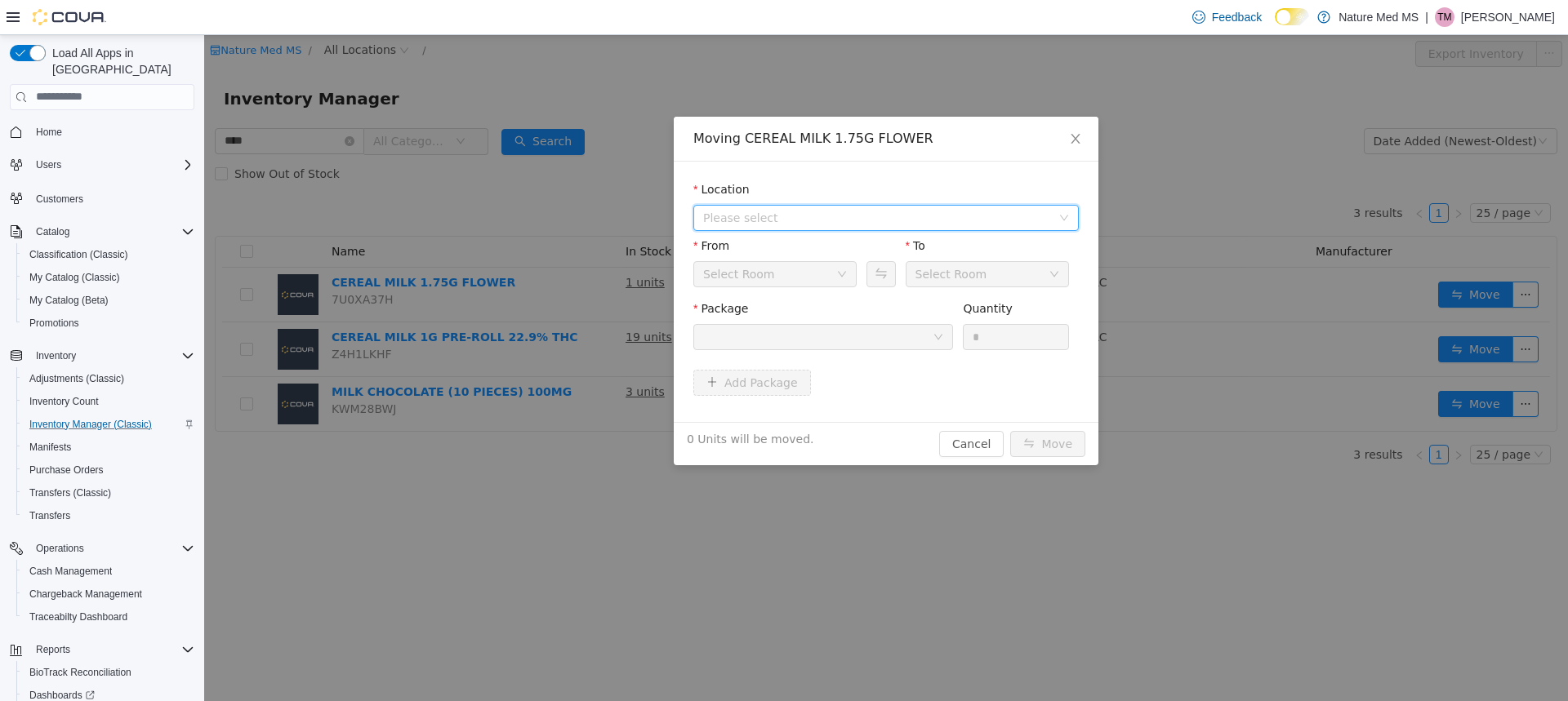
click at [811, 223] on span "Please select" at bounding box center [877, 217] width 348 height 16
click at [763, 277] on span "[STREET_ADDRESS]" at bounding box center [791, 275] width 114 height 13
click at [763, 277] on div "Sales Floor" at bounding box center [770, 273] width 133 height 24
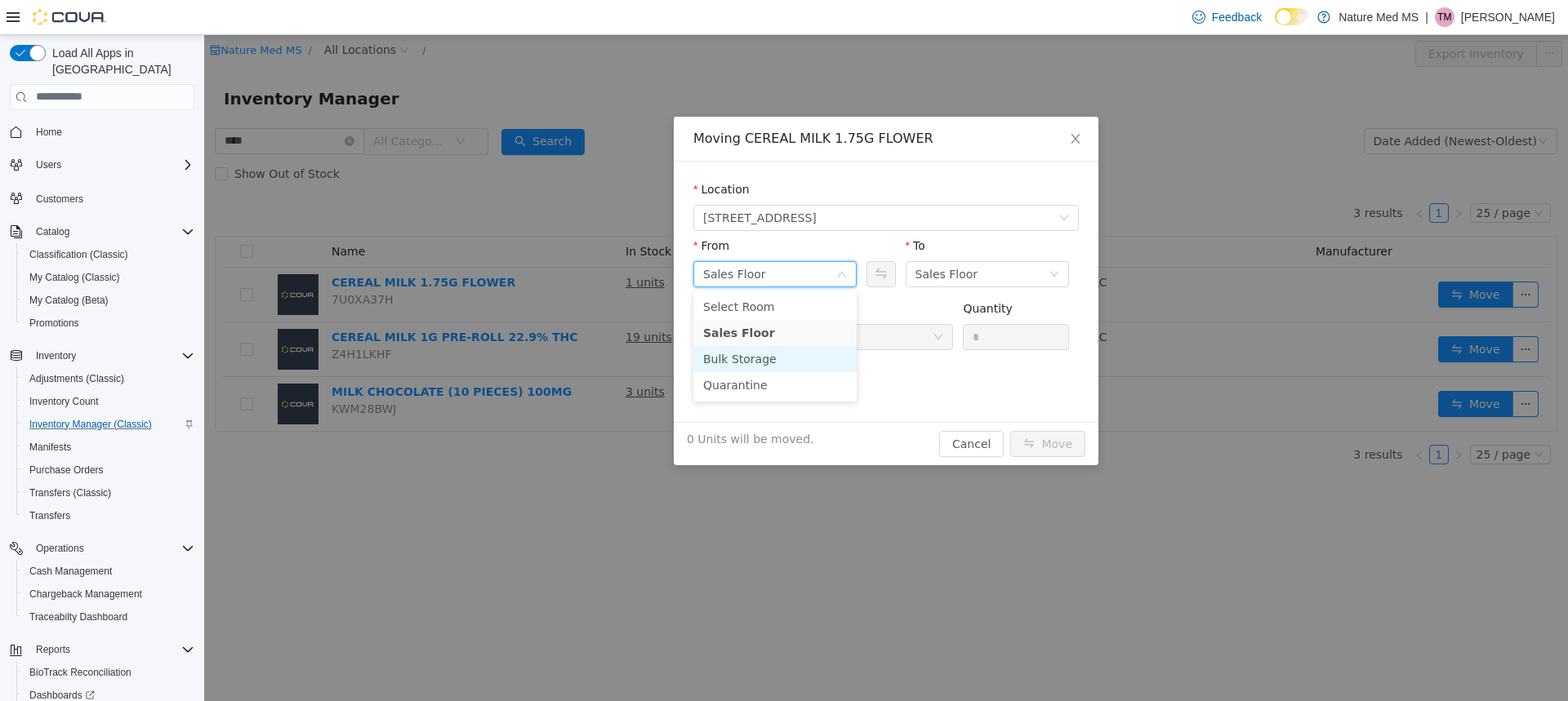
click at [731, 354] on li "Bulk Storage" at bounding box center [775, 358] width 163 height 26
click at [744, 342] on div at bounding box center [818, 335] width 230 height 24
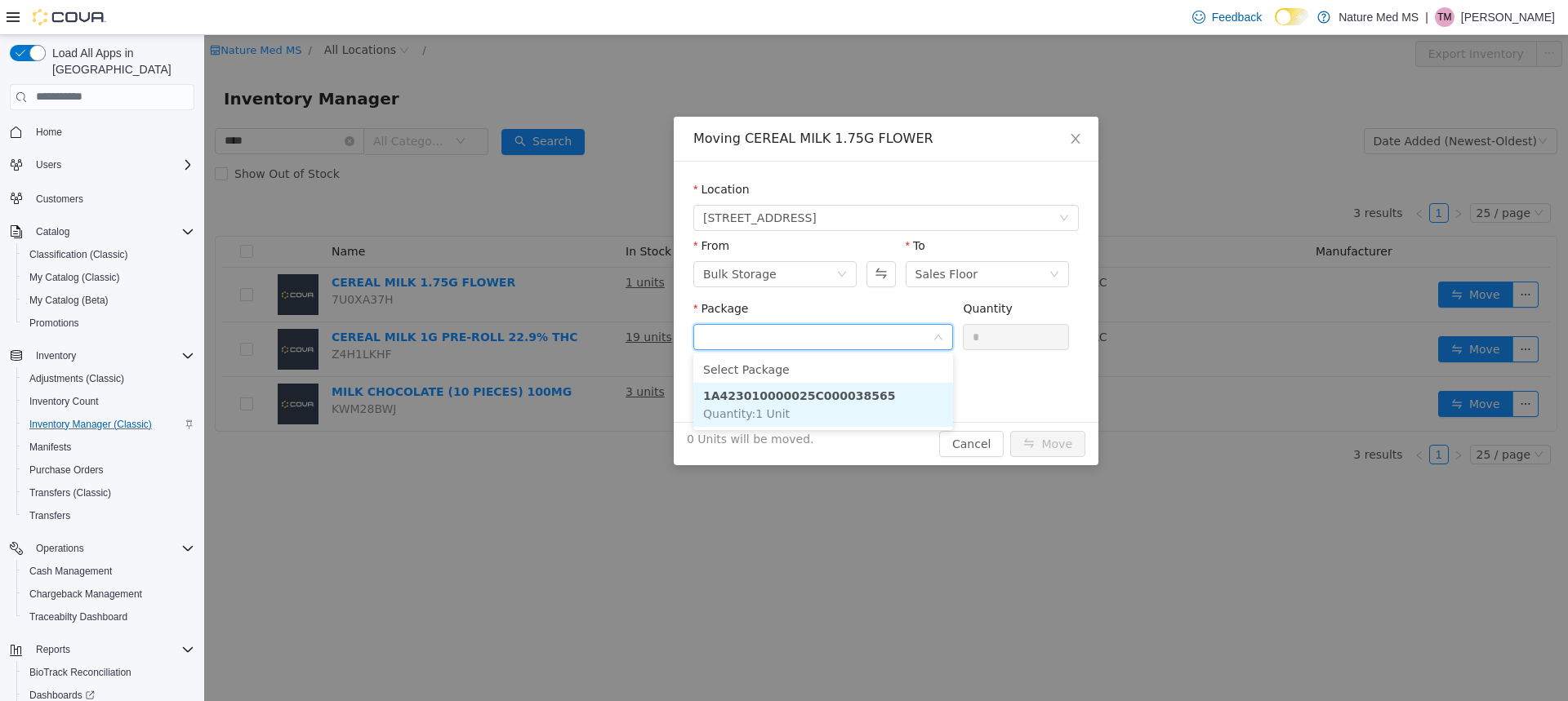
click at [755, 394] on strong "1A423010000025C000038565" at bounding box center [799, 394] width 192 height 13
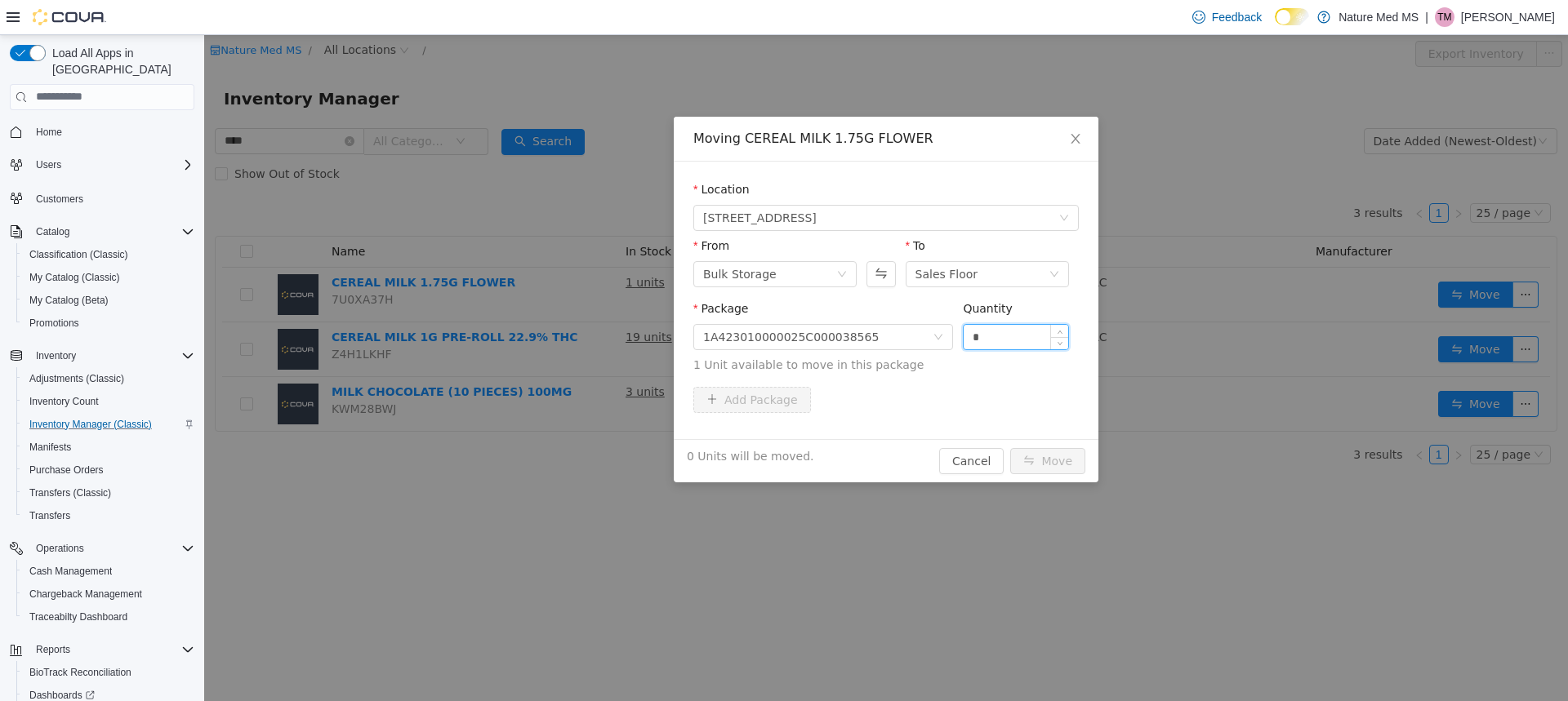
click at [1025, 342] on input "*" at bounding box center [1015, 335] width 105 height 24
type input "*"
click at [1063, 329] on span "Increase Value" at bounding box center [1059, 331] width 17 height 14
click at [1073, 446] on div "1 Unit will be moved. Cancel Move" at bounding box center [885, 460] width 424 height 43
click at [1074, 451] on button "Move" at bounding box center [1048, 460] width 75 height 26
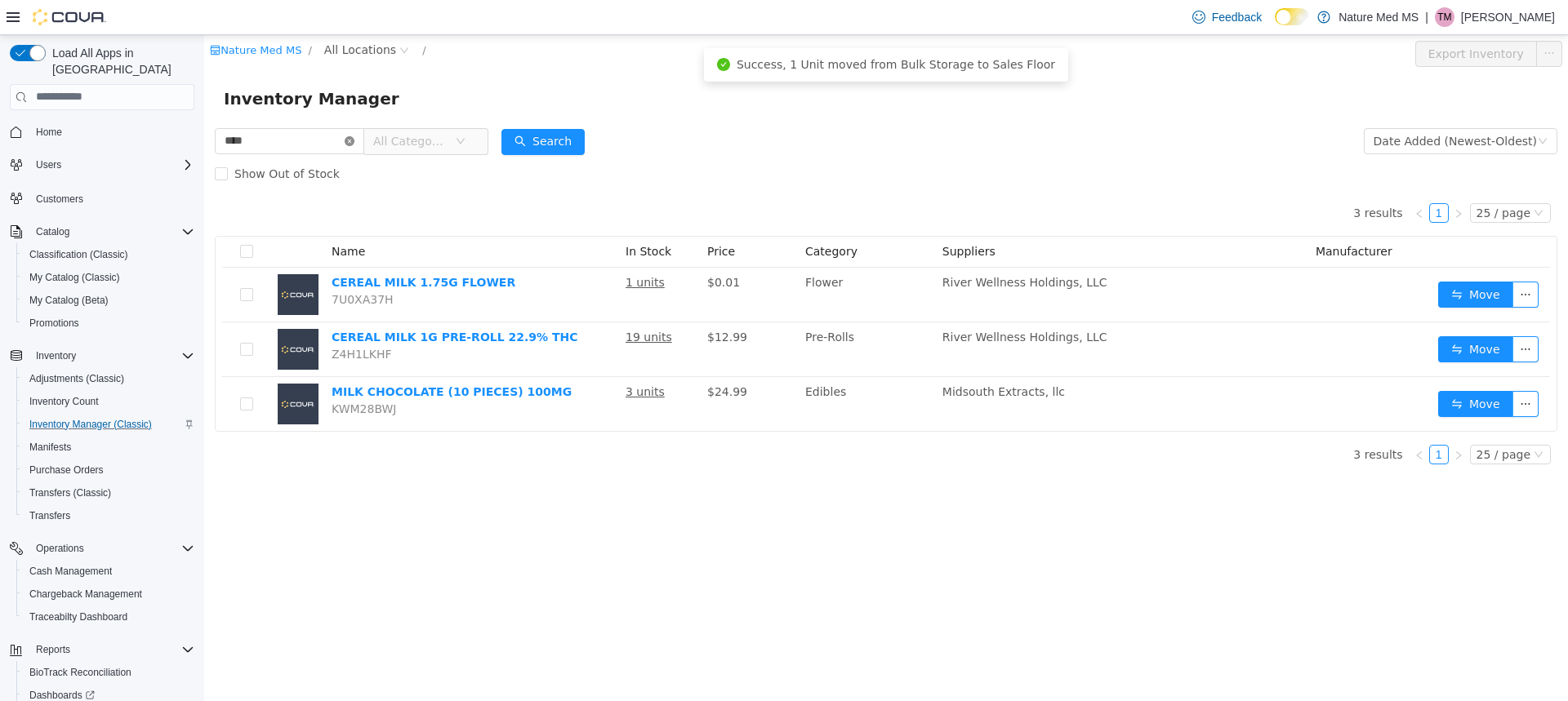
click at [354, 144] on icon "icon: close-circle" at bounding box center [349, 140] width 10 height 10
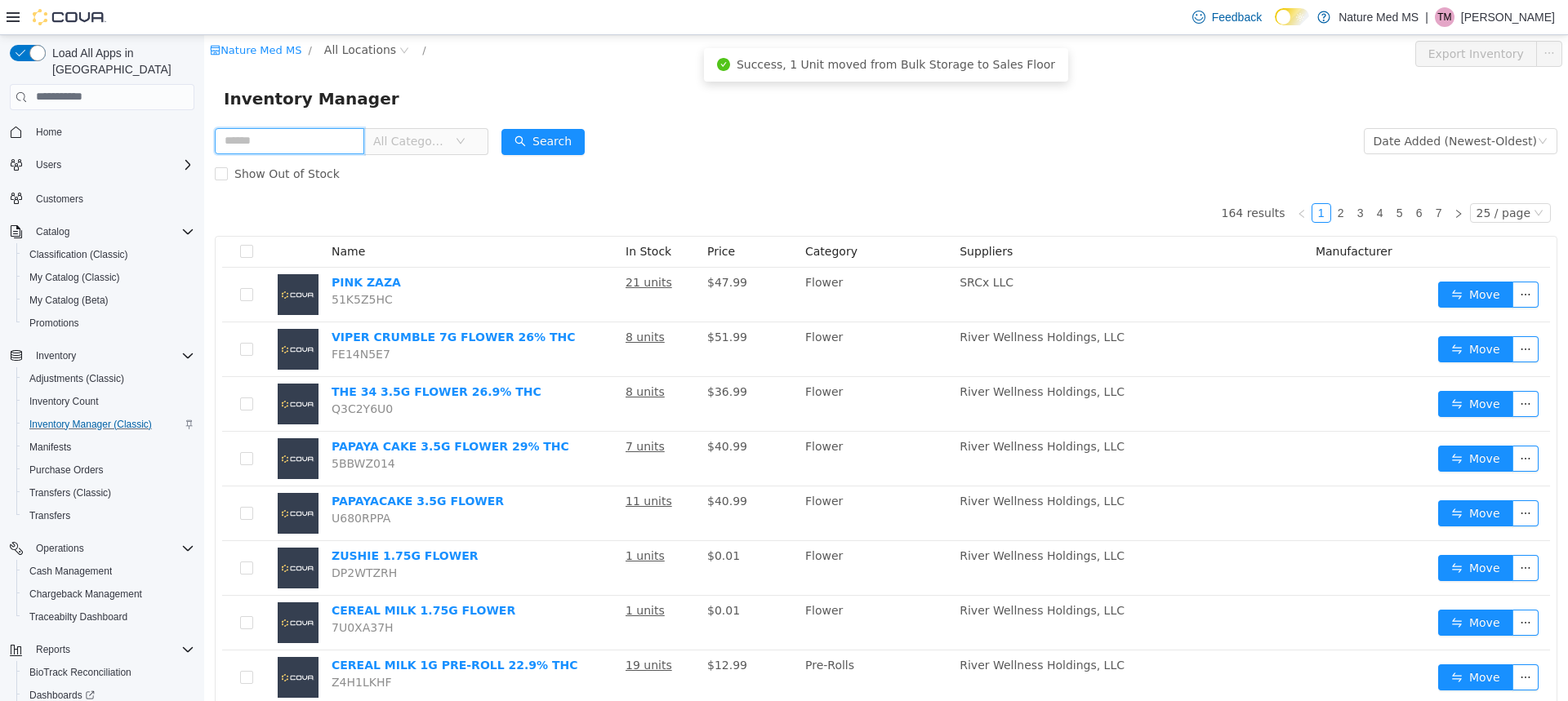
click at [324, 136] on input "text" at bounding box center [289, 140] width 150 height 26
type input "*****"
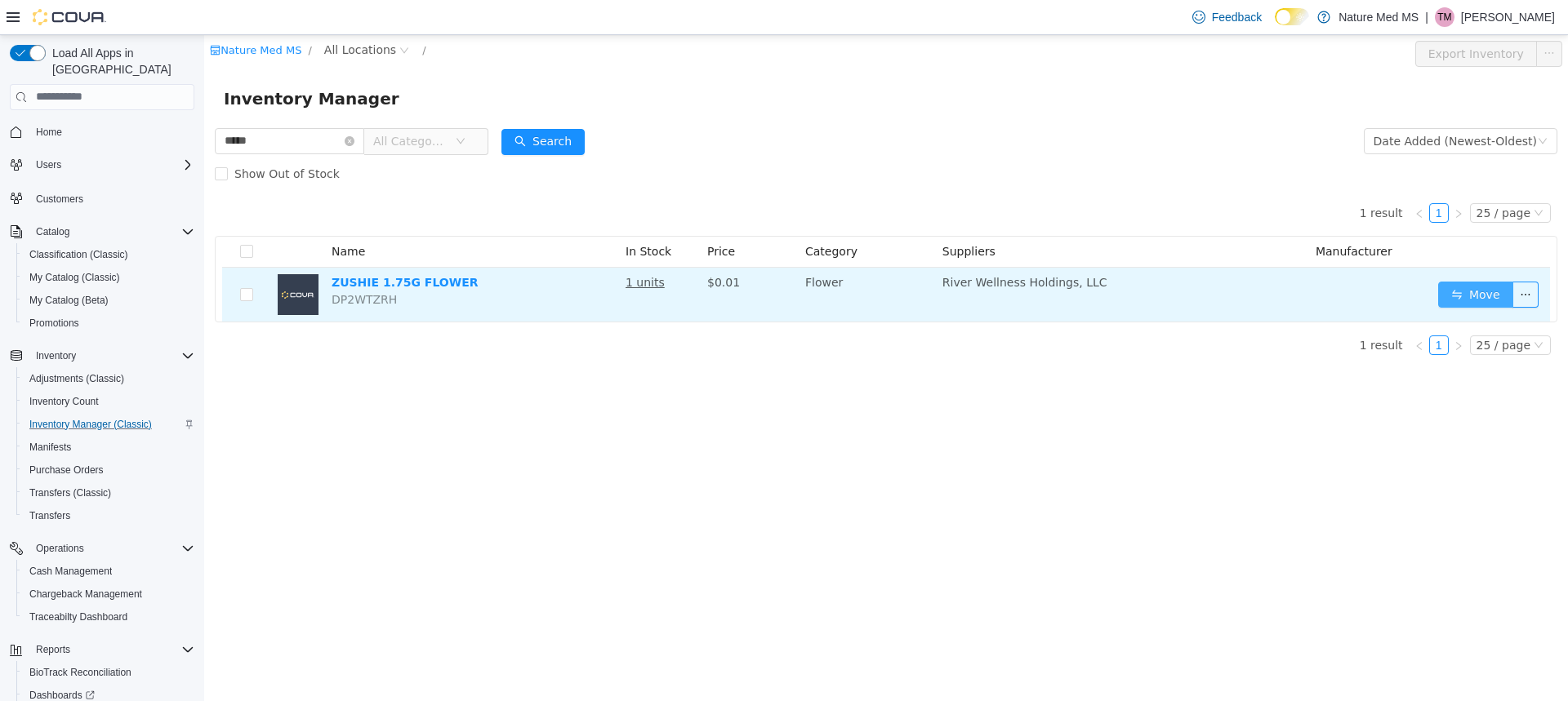
click at [1459, 293] on button "Move" at bounding box center [1476, 293] width 75 height 26
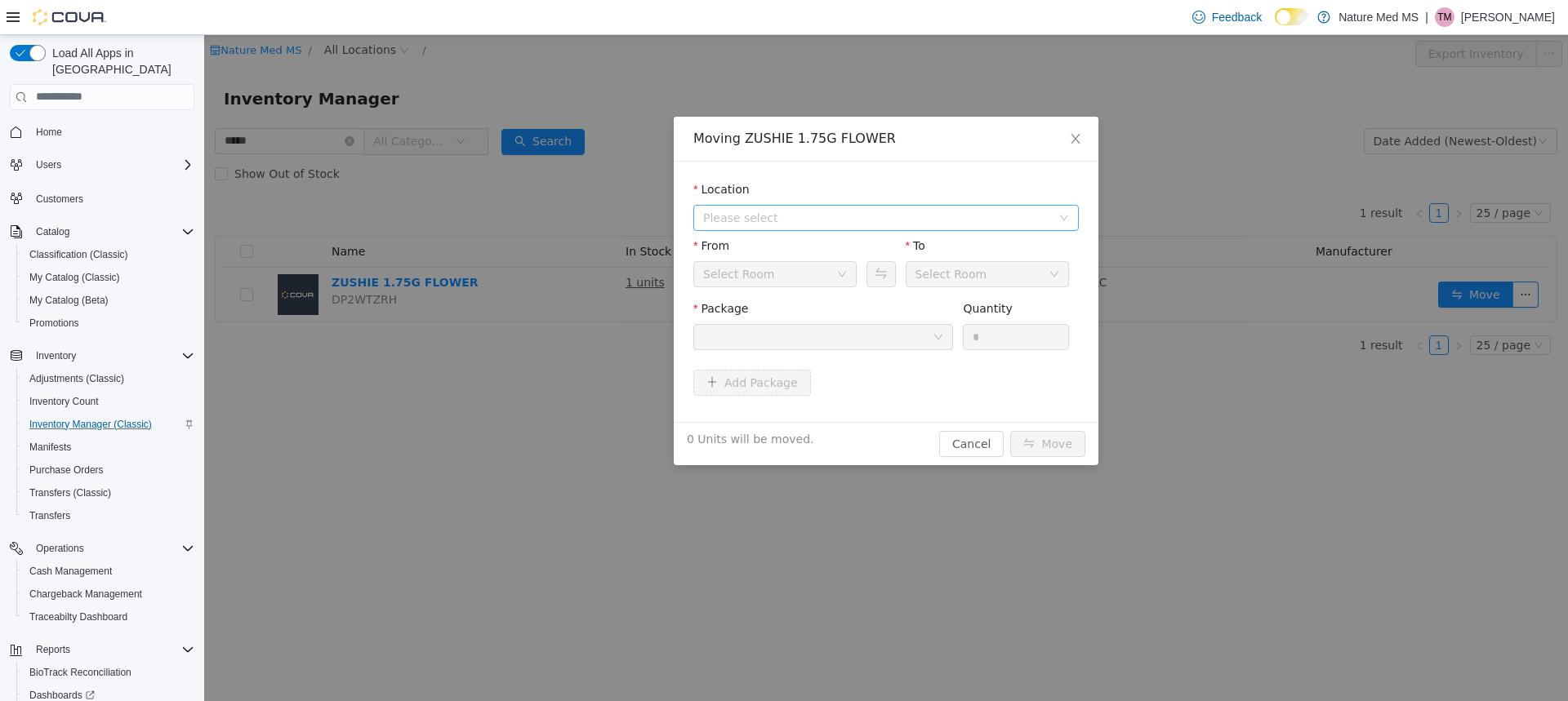
click at [780, 206] on span "Please select" at bounding box center [881, 217] width 355 height 24
click at [783, 271] on span "[STREET_ADDRESS]" at bounding box center [791, 275] width 114 height 13
click at [766, 275] on div "Sales Floor" at bounding box center [770, 273] width 133 height 24
click at [761, 353] on li "Bulk Storage" at bounding box center [775, 358] width 163 height 26
click at [740, 338] on div at bounding box center [818, 335] width 230 height 24
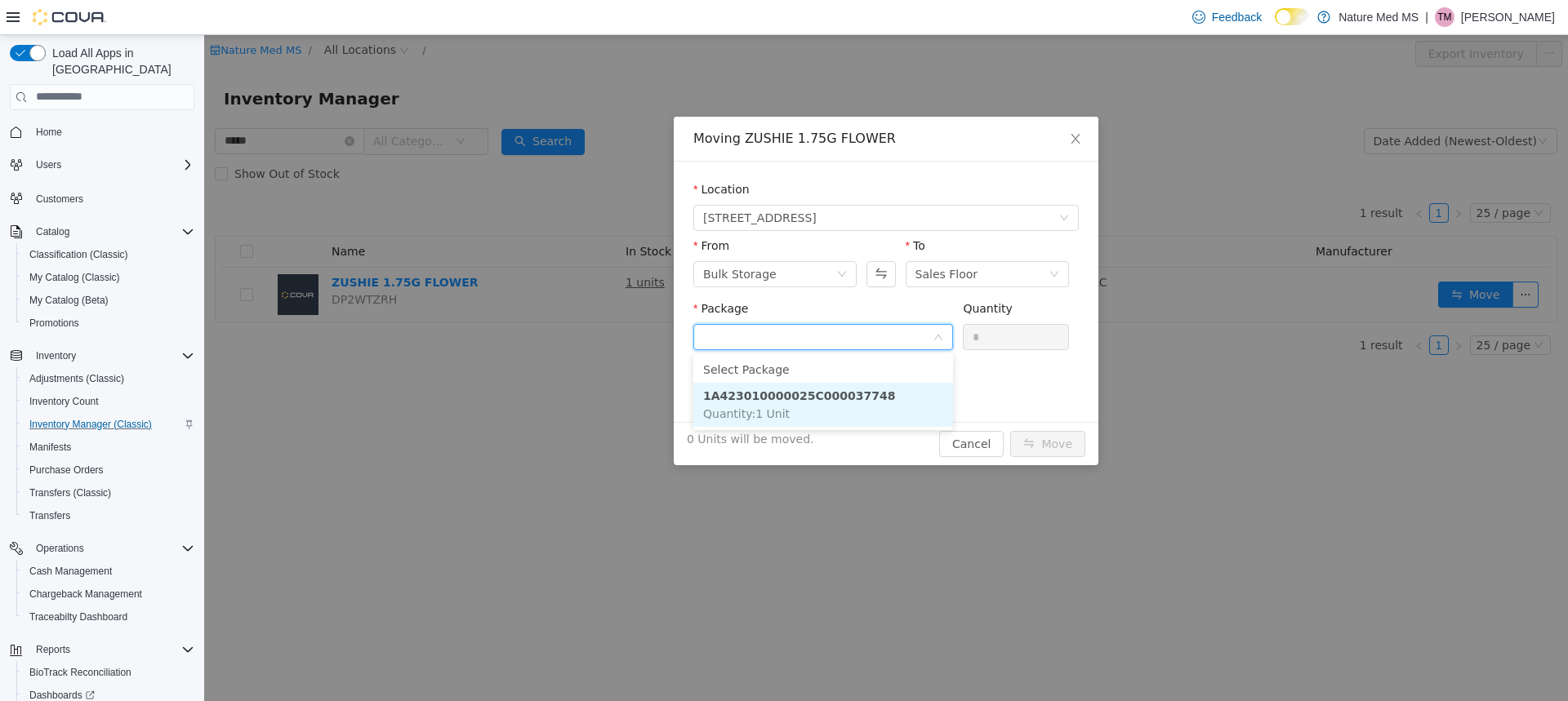
click at [736, 399] on strong "1A423010000025C000037748" at bounding box center [799, 394] width 192 height 13
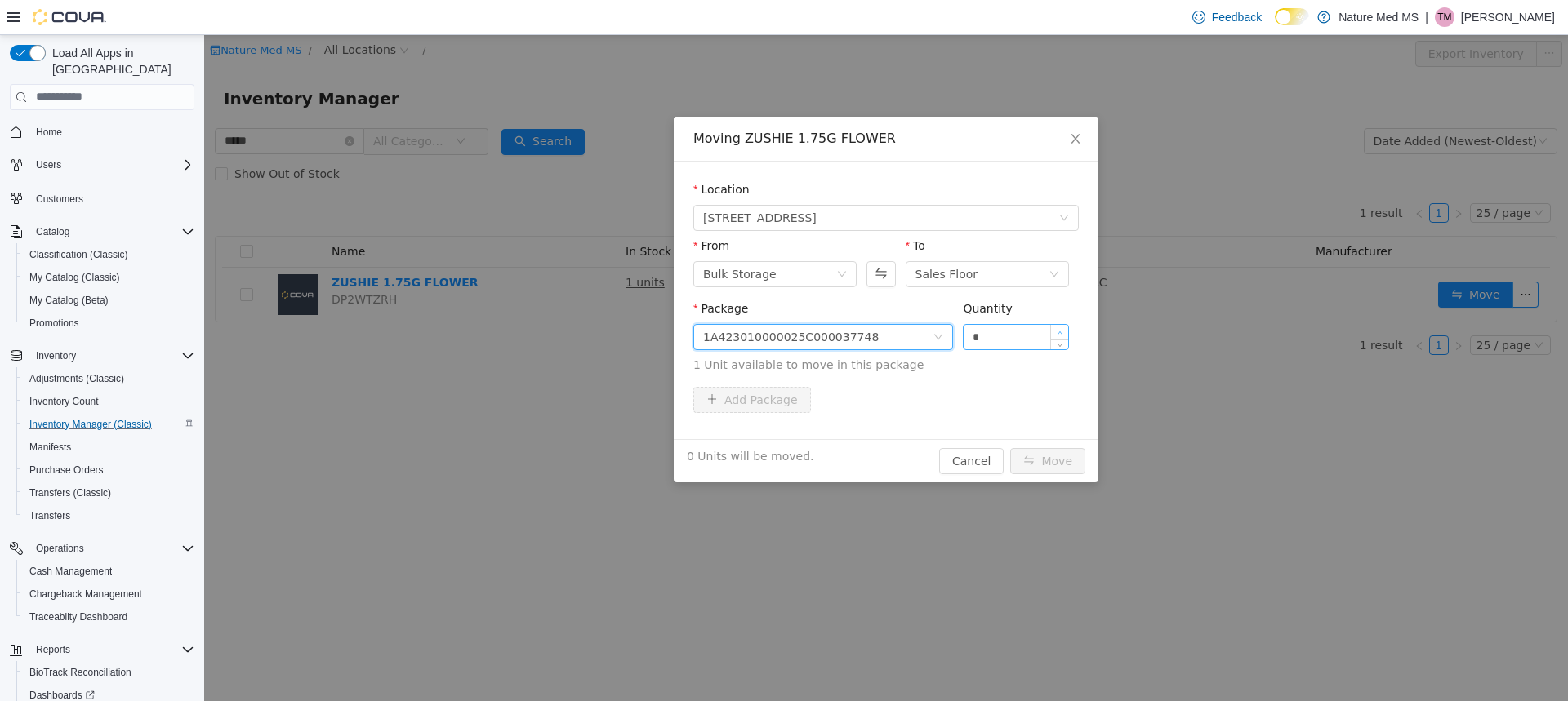
type input "*"
click at [1061, 332] on icon "icon: up" at bounding box center [1059, 333] width 5 height 5
click at [1076, 463] on button "Move" at bounding box center [1048, 460] width 75 height 26
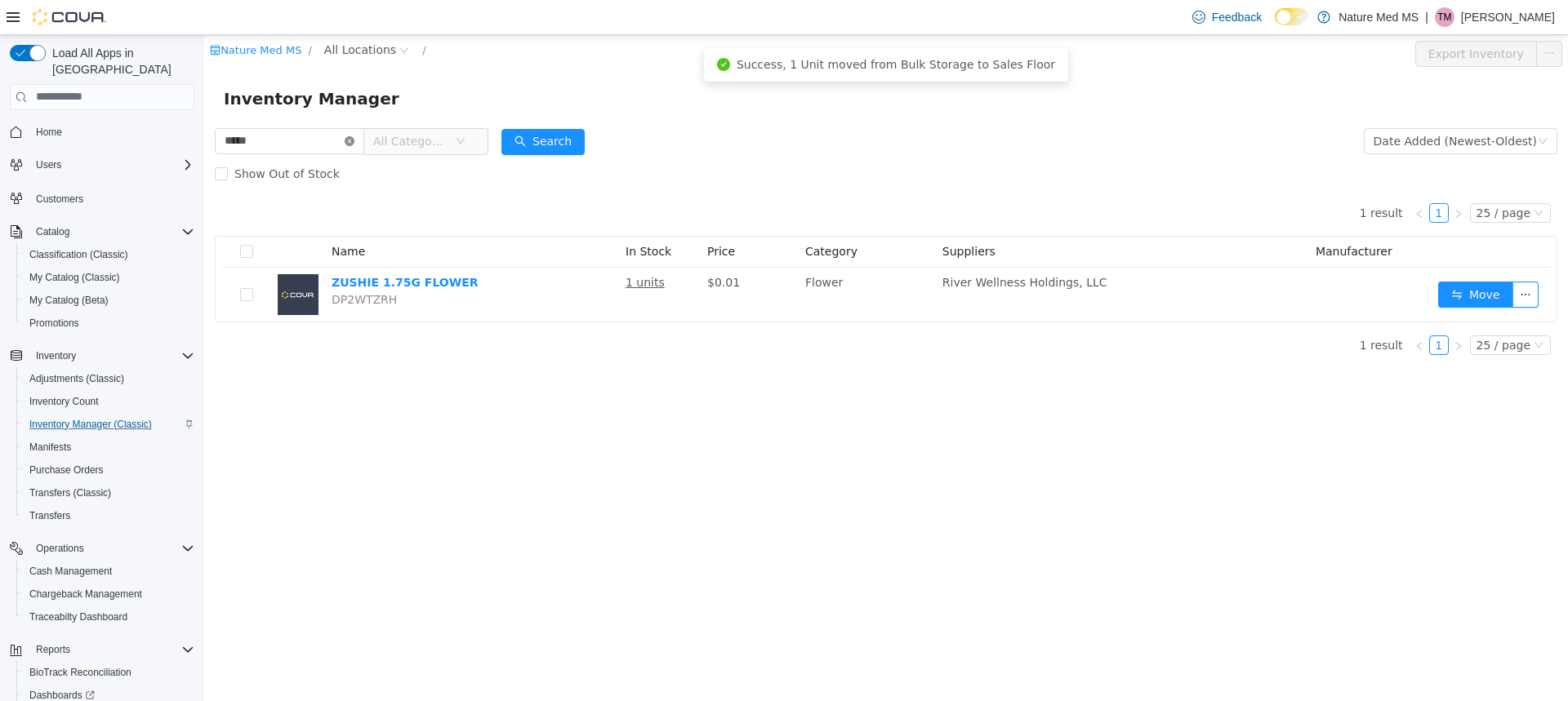
click at [354, 135] on icon "icon: close-circle" at bounding box center [349, 140] width 10 height 10
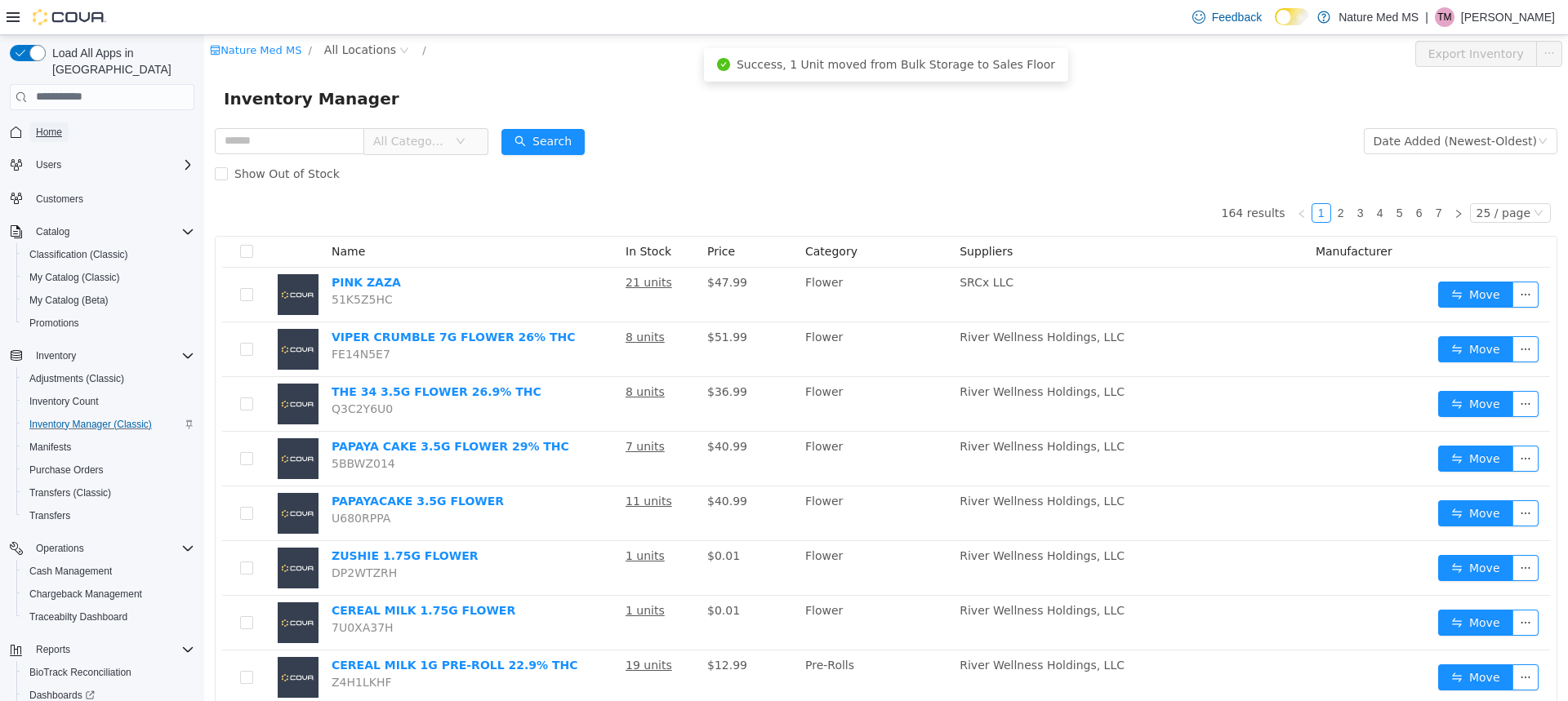
click at [65, 123] on link "Home" at bounding box center [49, 133] width 39 height 20
